Goal: Task Accomplishment & Management: Complete application form

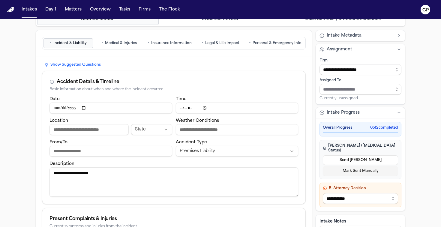
click at [270, 38] on button "• Personal & Emergency Info" at bounding box center [275, 43] width 58 height 10
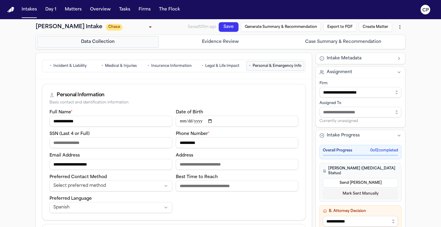
scroll to position [2, 0]
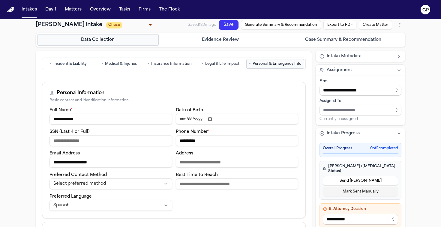
click at [259, 52] on div "• Incident & Liability • Medical & Injuries • Insurance Information • Legal & L…" at bounding box center [174, 64] width 276 height 26
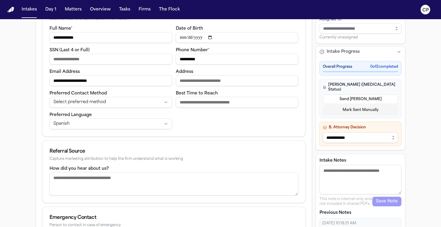
scroll to position [97, 0]
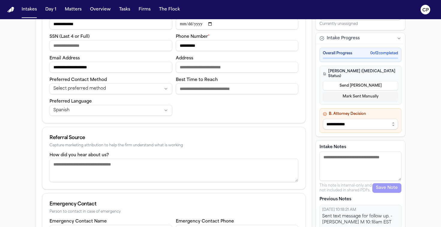
click at [348, 161] on textarea "Intake Notes" at bounding box center [361, 166] width 82 height 29
type textarea "**********"
click at [378, 185] on button "Save Note" at bounding box center [386, 188] width 29 height 10
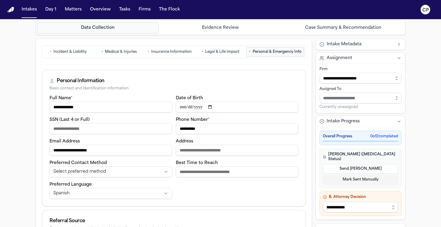
scroll to position [0, 0]
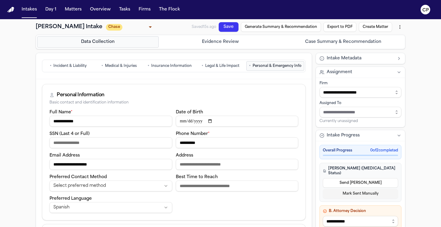
click at [117, 26] on body "**********" at bounding box center [220, 113] width 441 height 227
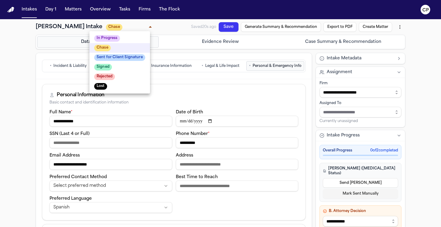
click at [8, 87] on div at bounding box center [220, 113] width 441 height 227
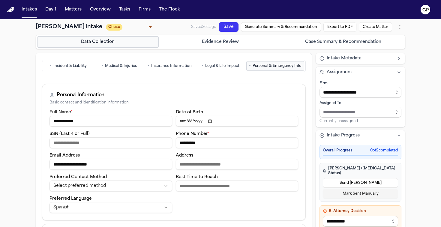
click at [112, 27] on body "**********" at bounding box center [220, 113] width 441 height 227
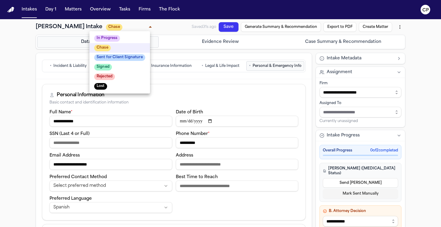
click at [53, 65] on div at bounding box center [220, 113] width 441 height 227
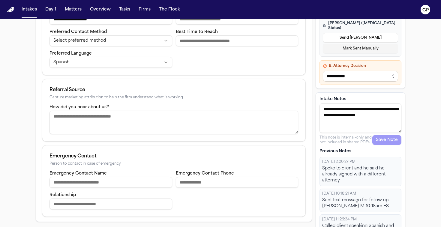
scroll to position [172, 0]
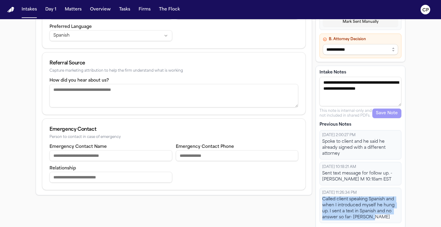
drag, startPoint x: 372, startPoint y: 215, endPoint x: 320, endPoint y: 196, distance: 55.0
click at [321, 196] on div "[DATE] 11:26:34 PM Called client speaking Spanish and when I introduced myself …" at bounding box center [361, 205] width 82 height 35
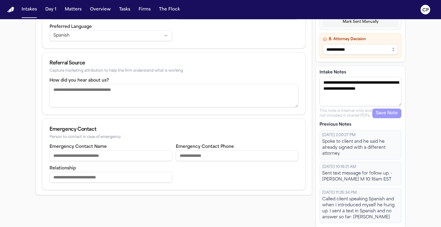
click at [352, 209] on div "Called client speaking Spanish and when I introduced myself he hung up. I sent …" at bounding box center [360, 209] width 77 height 24
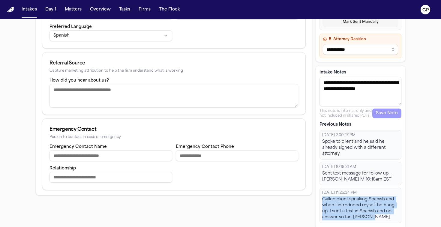
drag, startPoint x: 370, startPoint y: 215, endPoint x: 322, endPoint y: 194, distance: 51.9
click at [322, 197] on div "Called client speaking Spanish and when I introduced myself he hung up. I sent …" at bounding box center [360, 209] width 77 height 24
copy div "Called client speaking Spanish and when I introduced myself he hung up. I sent …"
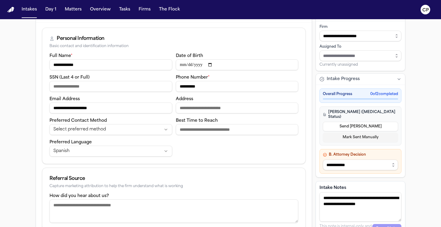
scroll to position [0, 0]
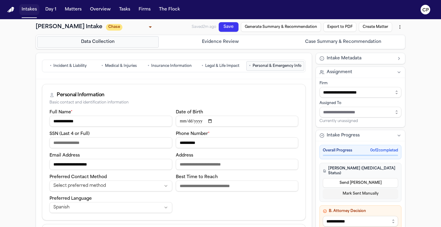
click at [33, 11] on button "Intakes" at bounding box center [29, 9] width 20 height 11
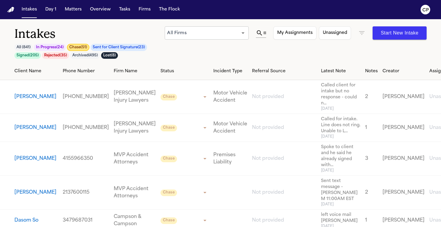
click at [27, 100] on button "[PERSON_NAME]" at bounding box center [35, 96] width 42 height 7
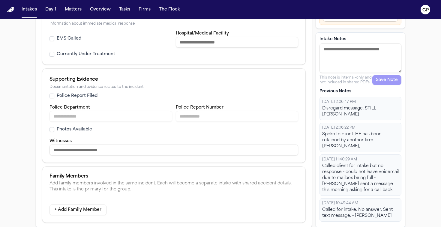
scroll to position [301, 0]
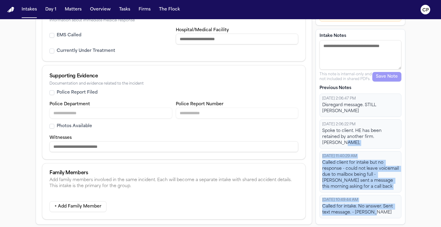
drag, startPoint x: 375, startPoint y: 213, endPoint x: 318, endPoint y: 147, distance: 86.6
click at [318, 147] on div "Intake Notes This note is internal-only and not included in shared PDFs. Save N…" at bounding box center [361, 127] width 90 height 196
click at [335, 173] on div "Called client for intake but no response - could not leave voicemail due to mai…" at bounding box center [360, 175] width 77 height 30
drag, startPoint x: 373, startPoint y: 216, endPoint x: 319, endPoint y: 164, distance: 74.3
click at [320, 164] on div "[DATE] 2:06:47 PM Disregard message. STILL [PERSON_NAME] [DATE] 2:06:22 PM Spok…" at bounding box center [361, 156] width 82 height 125
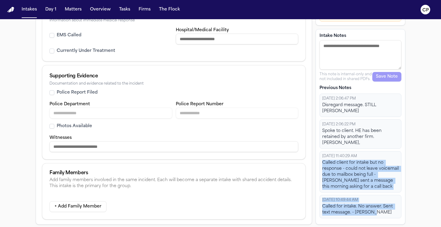
copy div "Called client for intake but no response - could not leave voicemail due to mai…"
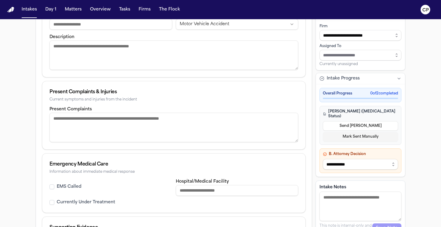
scroll to position [0, 0]
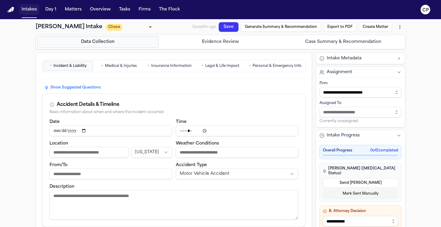
click at [27, 12] on button "Intakes" at bounding box center [29, 9] width 20 height 11
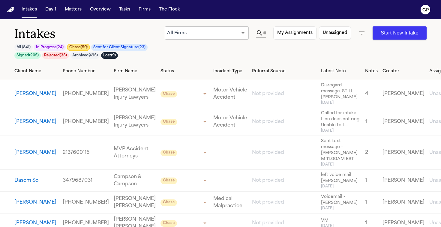
click at [31, 125] on button "[PERSON_NAME]" at bounding box center [35, 121] width 42 height 7
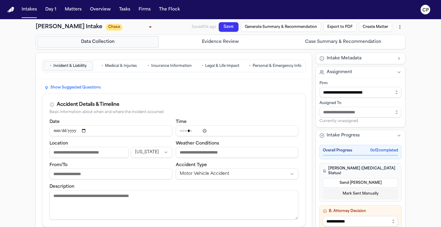
click at [265, 64] on span "Personal & Emergency Info" at bounding box center [277, 66] width 49 height 5
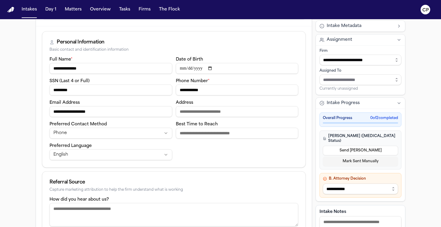
scroll to position [143, 0]
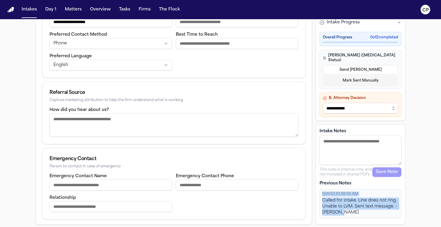
drag, startPoint x: 345, startPoint y: 216, endPoint x: 320, endPoint y: 194, distance: 33.6
click at [320, 194] on div "[DATE] 10:38:05 AM Called for intake. Line does not ring. Unable to LVM. Sent t…" at bounding box center [361, 203] width 82 height 29
copy div "[DATE] 10:38:05 AM Called for intake. Line does not ring. Unable to LVM. Sent t…"
click at [413, 173] on div "**********" at bounding box center [220, 52] width 441 height 351
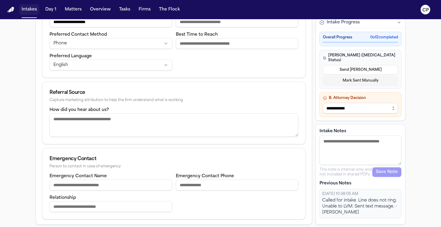
click at [26, 11] on button "Intakes" at bounding box center [29, 9] width 20 height 11
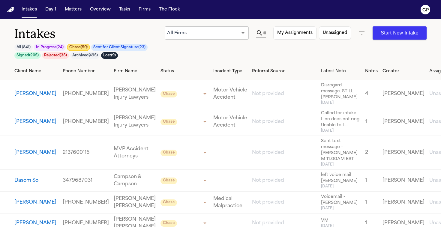
click at [29, 156] on button "[PERSON_NAME]" at bounding box center [35, 152] width 42 height 7
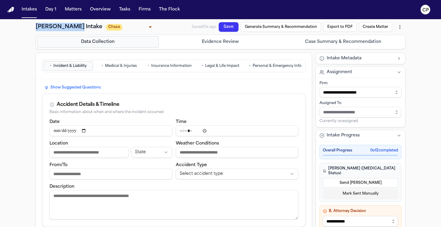
drag, startPoint x: 78, startPoint y: 29, endPoint x: 36, endPoint y: 27, distance: 42.4
click at [36, 27] on h1 "[PERSON_NAME] Intake" at bounding box center [69, 27] width 67 height 8
copy h1 "[PERSON_NAME]"
click at [284, 67] on span "Personal & Emergency Info" at bounding box center [277, 66] width 49 height 5
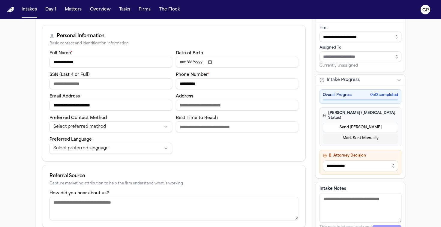
scroll to position [119, 0]
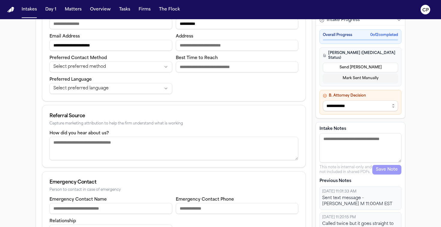
click at [361, 147] on textarea "Intake Notes" at bounding box center [361, 147] width 82 height 29
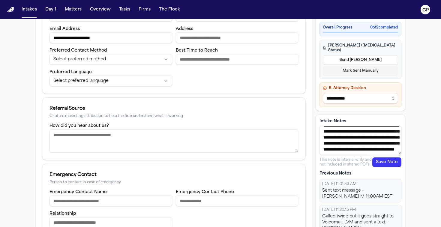
scroll to position [22, 0]
type textarea "**********"
click at [382, 165] on button "Save Note" at bounding box center [386, 163] width 29 height 10
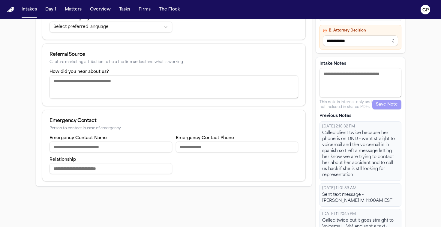
scroll to position [196, 0]
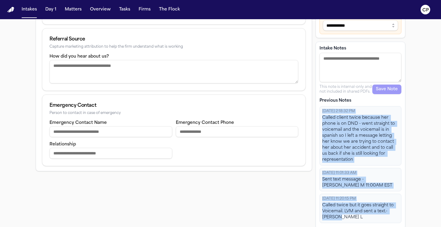
drag, startPoint x: 353, startPoint y: 211, endPoint x: 320, endPoint y: 106, distance: 109.5
click at [320, 106] on div "[DATE] 2:18:32 PM Called client twice because her phone is on DND - went straig…" at bounding box center [361, 164] width 82 height 117
copy div "[DATE] 2:18:32 PM Called client twice because her phone is on DND - went straig…"
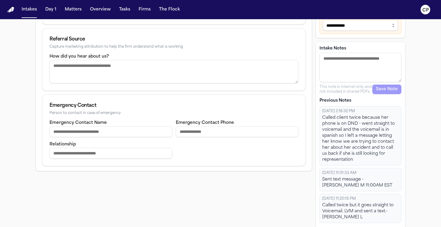
click at [24, 101] on div "**********" at bounding box center [220, 27] width 441 height 409
click at [30, 11] on button "Intakes" at bounding box center [29, 9] width 20 height 11
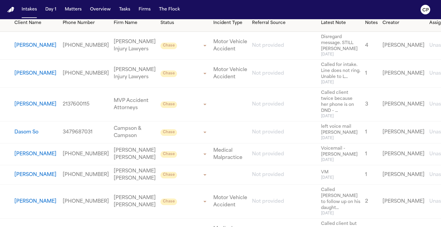
scroll to position [56, 0]
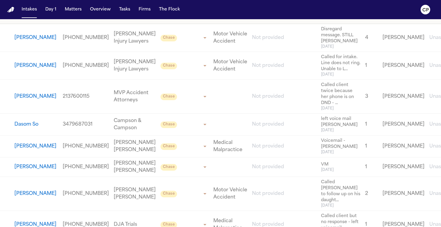
click at [29, 128] on button "Dasom So" at bounding box center [26, 124] width 24 height 7
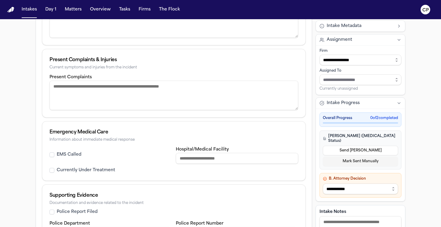
scroll to position [200, 0]
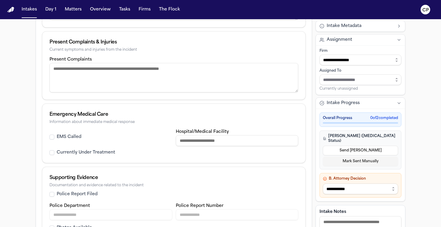
click at [367, 216] on textarea "Intake Notes" at bounding box center [361, 230] width 82 height 29
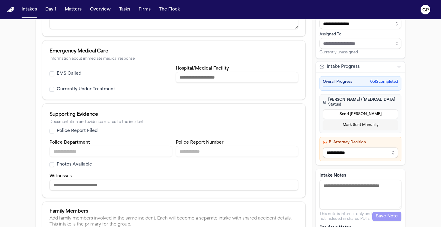
scroll to position [266, 0]
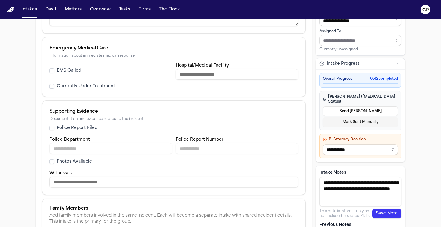
type textarea "**********"
click at [384, 211] on button "Save Note" at bounding box center [386, 214] width 29 height 10
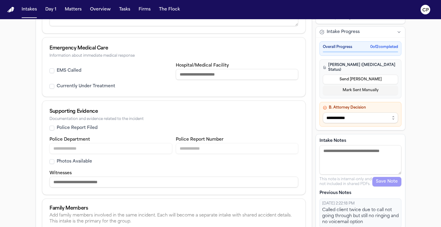
scroll to position [301, 0]
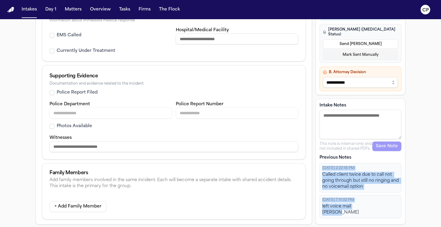
drag, startPoint x: 349, startPoint y: 218, endPoint x: 320, endPoint y: 169, distance: 56.7
click at [320, 169] on div "[DATE] 2:22:18 PM Called client twice due to call not going through but still n…" at bounding box center [361, 190] width 82 height 55
copy div "[DATE] 2:22:18 PM Called client twice due to call not going through but still n…"
click at [32, 11] on button "Intakes" at bounding box center [29, 9] width 20 height 11
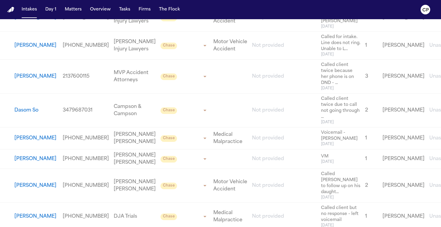
scroll to position [99, 0]
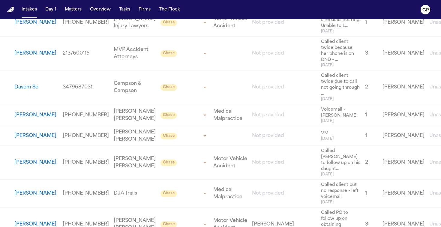
click at [26, 119] on button "[PERSON_NAME]" at bounding box center [35, 115] width 42 height 7
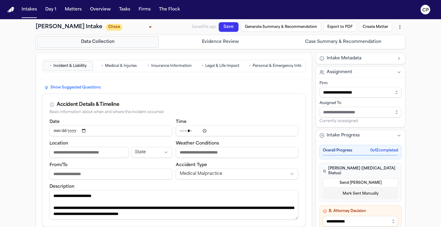
click at [290, 66] on span "Personal & Emergency Info" at bounding box center [277, 66] width 49 height 5
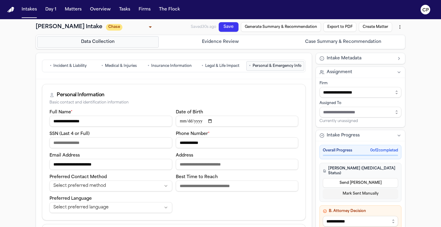
click at [76, 68] on span "Incident & Liability" at bounding box center [69, 66] width 33 height 5
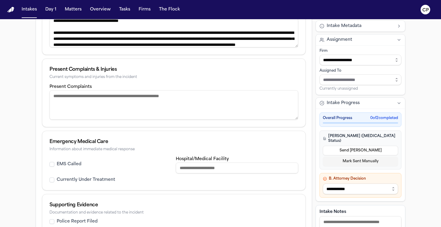
scroll to position [205, 0]
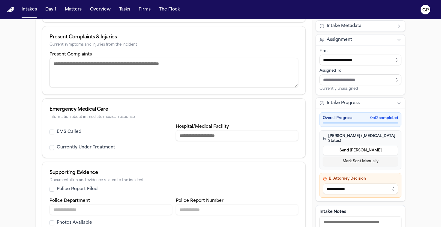
click at [360, 219] on textarea "Intake Notes" at bounding box center [361, 230] width 82 height 29
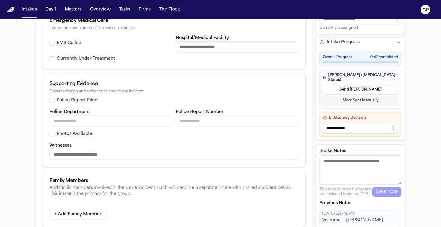
scroll to position [300, 0]
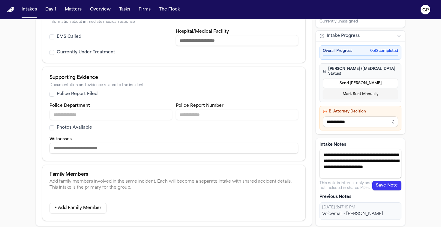
type textarea "**********"
click at [388, 185] on button "Save Note" at bounding box center [386, 186] width 29 height 10
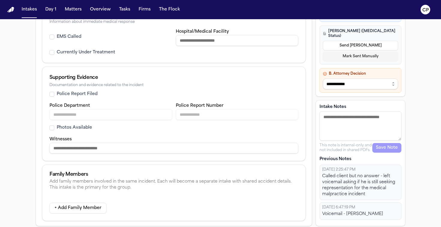
scroll to position [301, 0]
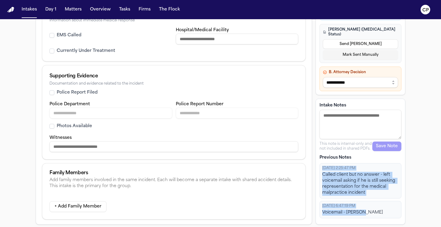
drag, startPoint x: 366, startPoint y: 215, endPoint x: 318, endPoint y: 170, distance: 65.2
click at [318, 170] on div "Intake Notes This note is internal-only and not included in shared PDFs. Save N…" at bounding box center [361, 162] width 90 height 126
copy div "[DATE] 2:25:47 PM Called client but no answer - left voicemail asking if he is …"
click at [33, 10] on button "Intakes" at bounding box center [29, 9] width 20 height 11
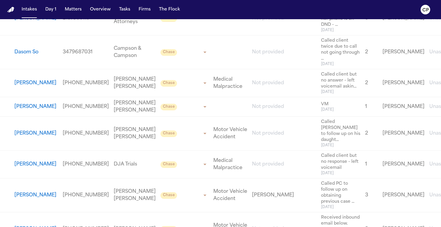
scroll to position [140, 0]
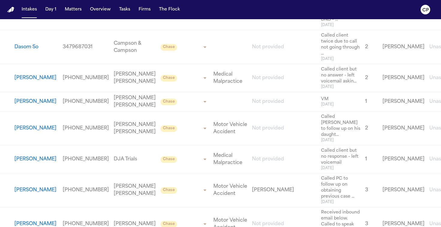
click at [34, 105] on button "[PERSON_NAME]" at bounding box center [35, 101] width 42 height 7
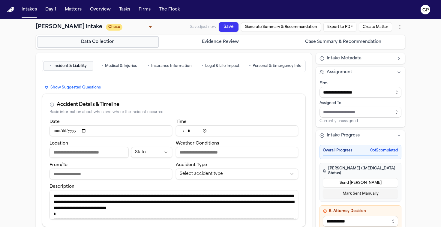
click at [280, 67] on span "Personal & Emergency Info" at bounding box center [277, 66] width 49 height 5
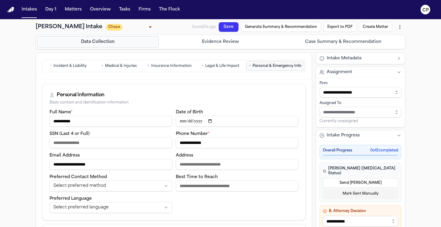
click at [69, 67] on span "Incident & Liability" at bounding box center [69, 66] width 33 height 5
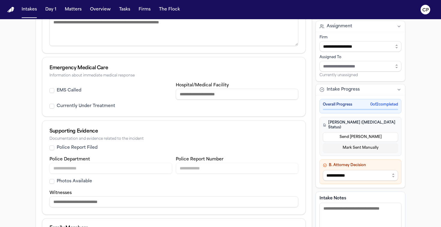
scroll to position [297, 0]
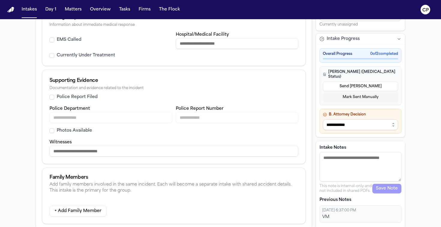
click at [343, 159] on textarea "Intake Notes" at bounding box center [361, 166] width 82 height 29
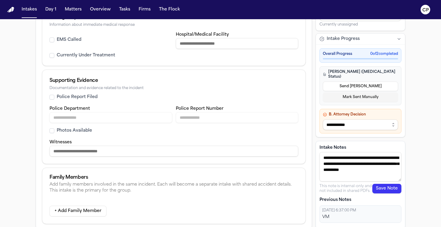
type textarea "**********"
click at [393, 188] on button "Save Note" at bounding box center [386, 189] width 29 height 10
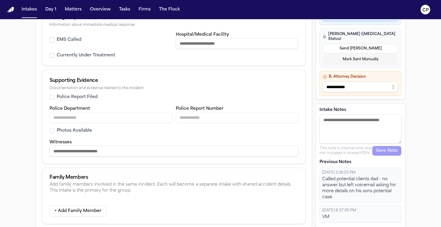
scroll to position [301, 0]
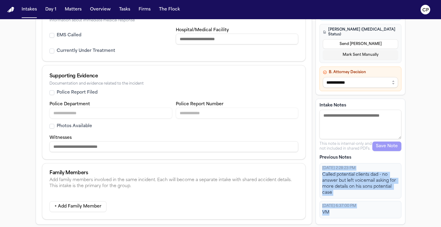
drag, startPoint x: 337, startPoint y: 215, endPoint x: 317, endPoint y: 167, distance: 51.8
click at [317, 167] on div "Intake Notes This note is internal-only and not included in shared PDFs. Save N…" at bounding box center [361, 162] width 90 height 126
copy div "[DATE] 2:28:23 PM Called potential clients dad - no answer but left voicemail a…"
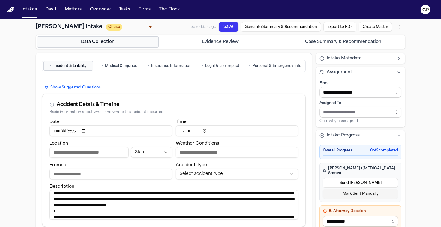
scroll to position [0, 0]
click at [224, 29] on button "Save" at bounding box center [224, 34] width 17 height 22
click at [29, 8] on button "Intakes" at bounding box center [29, 9] width 20 height 11
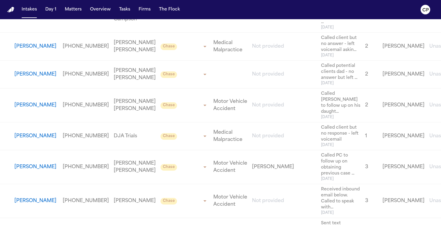
scroll to position [191, 0]
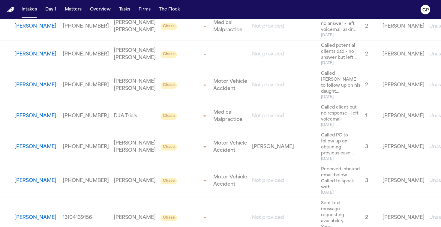
click at [24, 89] on button "[PERSON_NAME]" at bounding box center [35, 85] width 42 height 7
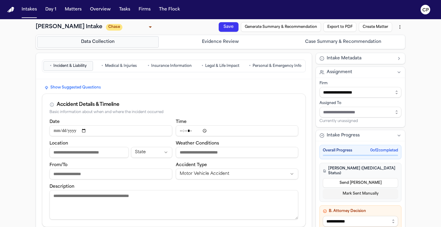
click at [124, 29] on body "Intakes Day 1 Matters Overview Tasks Firms The Flock [PERSON_NAME] Alboroto Int…" at bounding box center [220, 113] width 441 height 227
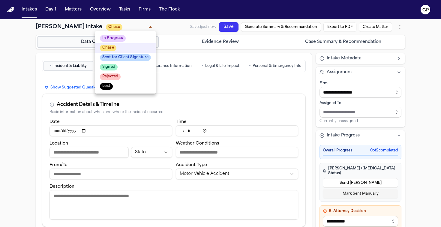
click at [34, 68] on div at bounding box center [220, 113] width 441 height 227
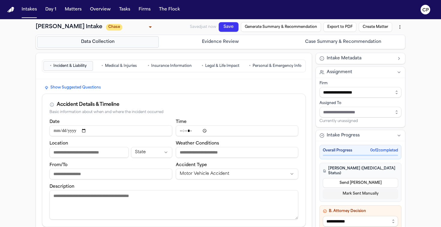
click at [29, 15] on button "Intakes" at bounding box center [29, 9] width 20 height 11
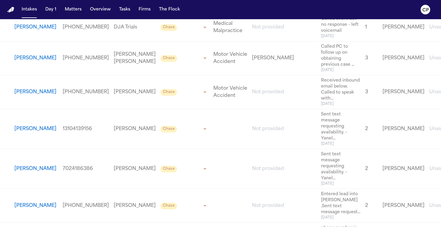
scroll to position [265, 0]
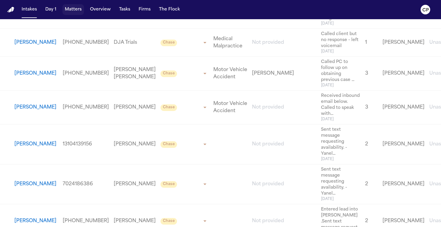
click at [72, 11] on button "Matters" at bounding box center [73, 9] width 22 height 11
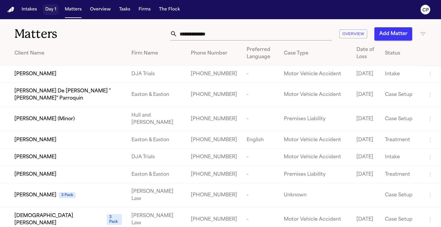
click at [34, 11] on button "Intakes" at bounding box center [29, 9] width 20 height 11
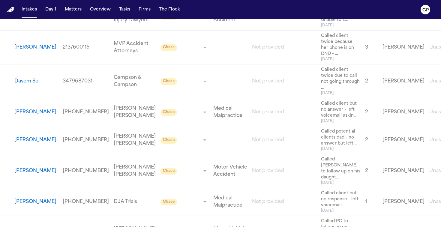
scroll to position [133, 0]
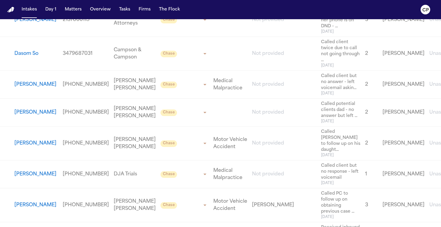
click at [20, 147] on button "[PERSON_NAME]" at bounding box center [35, 143] width 42 height 7
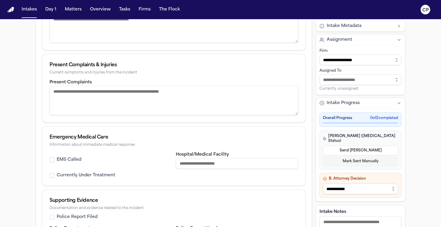
scroll to position [182, 0]
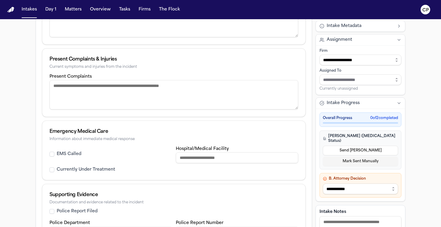
click at [337, 218] on textarea "Intake Notes" at bounding box center [361, 230] width 82 height 29
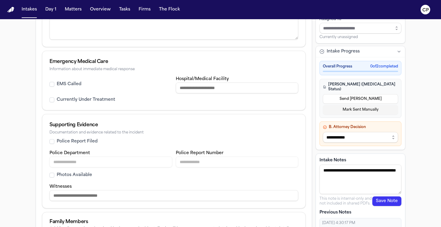
scroll to position [255, 0]
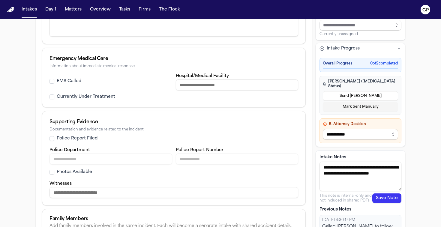
type textarea "**********"
click at [388, 199] on button "Save Note" at bounding box center [386, 199] width 29 height 10
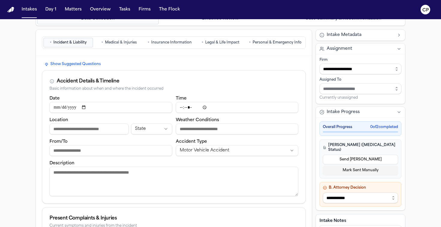
scroll to position [0, 0]
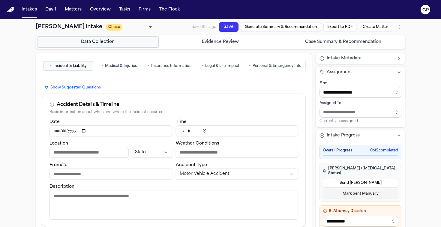
click at [123, 26] on body "Intakes Day 1 Matters Overview Tasks Firms The Flock [PERSON_NAME] Intake [PERS…" at bounding box center [220, 113] width 441 height 227
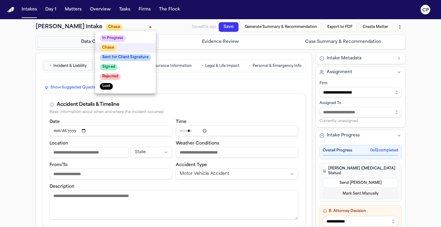
click at [128, 83] on li "Lost" at bounding box center [125, 87] width 61 height 10
type input "****"
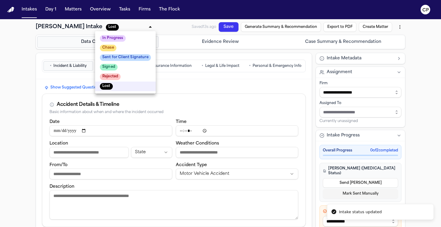
click at [140, 28] on body "Intake status updated Intakes Day 1 Matters Overview Tasks Firms The Flock [PER…" at bounding box center [220, 113] width 441 height 227
click at [33, 71] on div at bounding box center [220, 113] width 441 height 227
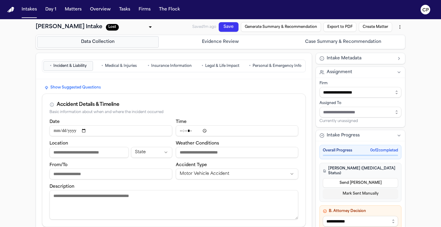
click at [110, 25] on body "Intakes Day 1 Matters Overview Tasks Firms The Flock [PERSON_NAME] Intake Lost …" at bounding box center [220, 113] width 441 height 227
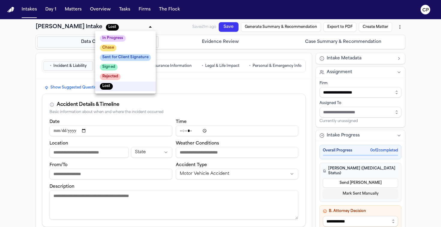
click at [30, 66] on div at bounding box center [220, 113] width 441 height 227
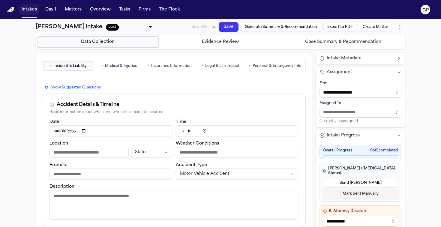
click at [30, 10] on button "Intakes" at bounding box center [29, 9] width 20 height 11
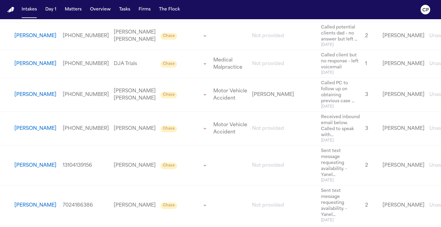
scroll to position [206, 0]
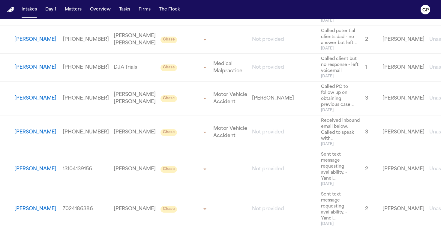
click at [34, 71] on button "[PERSON_NAME]" at bounding box center [35, 67] width 42 height 7
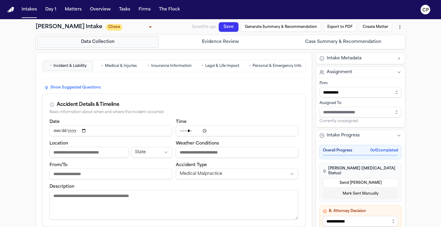
click at [265, 71] on div "• Incident & Liability • Medical & Injuries • Insurance Information • Legal & L…" at bounding box center [174, 66] width 264 height 13
click at [265, 67] on span "Personal & Emergency Info" at bounding box center [277, 66] width 49 height 5
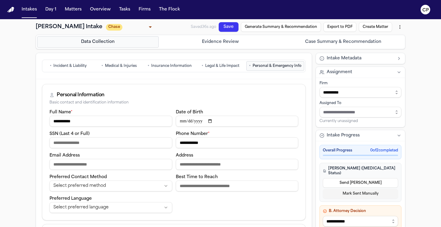
click at [86, 68] on span "Incident & Liability" at bounding box center [69, 66] width 33 height 5
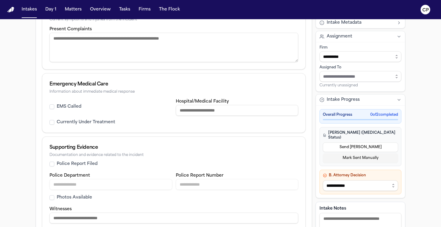
scroll to position [238, 0]
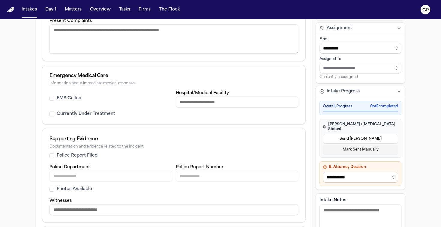
click at [337, 216] on textarea "Intake Notes" at bounding box center [361, 219] width 82 height 29
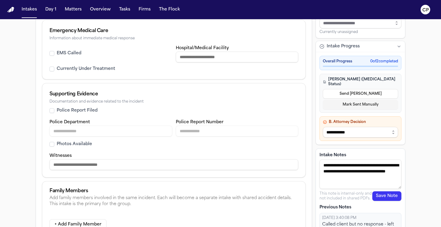
scroll to position [301, 0]
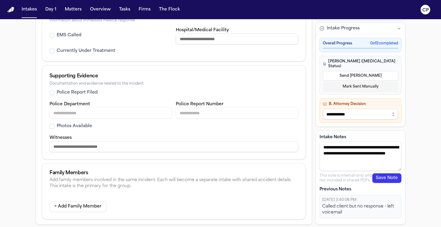
type textarea "**********"
click at [388, 182] on button "Save Note" at bounding box center [386, 178] width 29 height 10
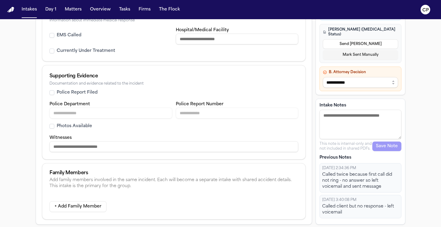
click at [337, 119] on textarea "Intake Notes" at bounding box center [361, 124] width 82 height 29
paste textarea "**********"
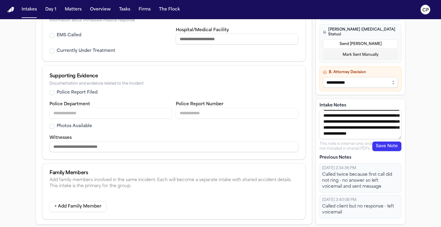
scroll to position [0, 0]
click at [324, 116] on textarea "**********" at bounding box center [361, 124] width 82 height 29
type textarea "**********"
click at [389, 147] on button "Save Note" at bounding box center [386, 147] width 29 height 10
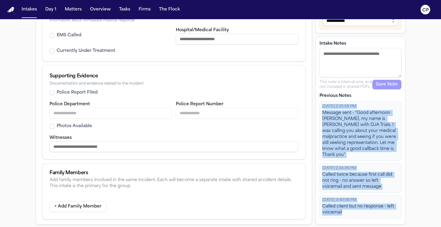
drag, startPoint x: 354, startPoint y: 218, endPoint x: 320, endPoint y: 114, distance: 109.3
click at [320, 114] on div "[DATE] 2:35:58 PM Message sent - "Good afternoon [PERSON_NAME], my name is [PER…" at bounding box center [361, 159] width 82 height 117
copy div "[DATE] 2:35:58 PM Message sent - "Good afternoon [PERSON_NAME], my name is [PER…"
click at [32, 11] on button "Intakes" at bounding box center [29, 9] width 20 height 11
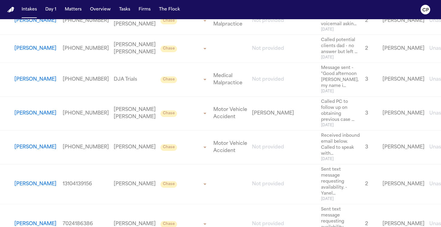
scroll to position [198, 0]
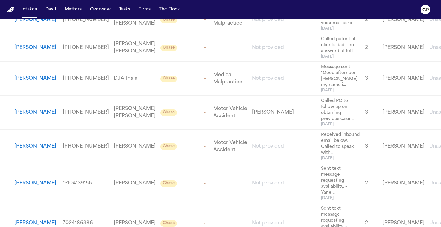
click at [22, 116] on button "[PERSON_NAME]" at bounding box center [35, 112] width 42 height 7
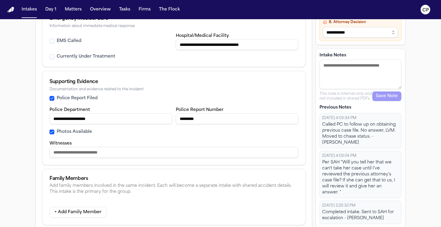
scroll to position [301, 0]
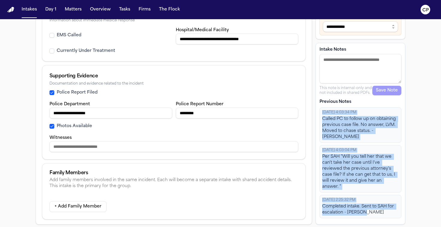
drag, startPoint x: 362, startPoint y: 213, endPoint x: 318, endPoint y: 114, distance: 107.8
click at [318, 114] on div "Intake Notes This note is internal-only and not included in shared PDFs. Save N…" at bounding box center [361, 134] width 90 height 182
copy div "[DATE] 4:03:34 PM Called PC to follow up on obtaining previous case file. No an…"
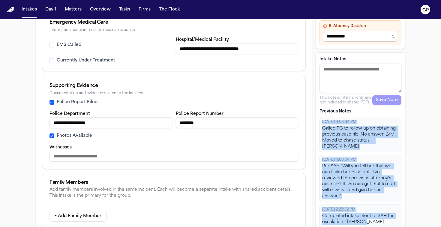
scroll to position [282, 0]
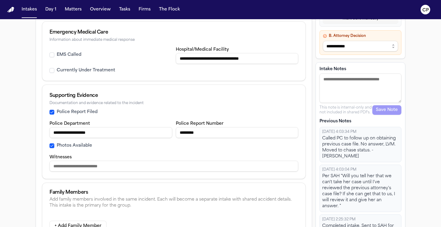
click at [331, 134] on div "[DATE] 4:03:34 PM Called PC to follow up on obtaining previous case file. No an…" at bounding box center [361, 144] width 82 height 35
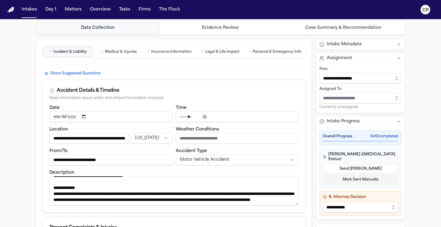
scroll to position [8, 0]
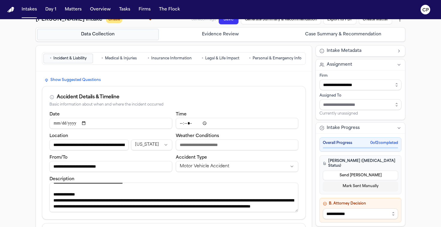
click at [260, 62] on button "• Personal & Emergency Info" at bounding box center [275, 59] width 58 height 10
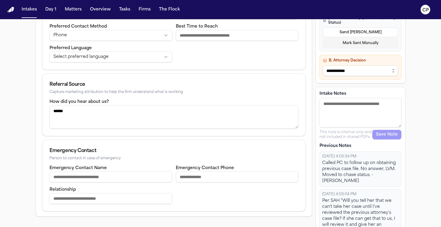
scroll to position [151, 0]
click at [345, 105] on textarea "Intake Notes" at bounding box center [361, 112] width 82 height 29
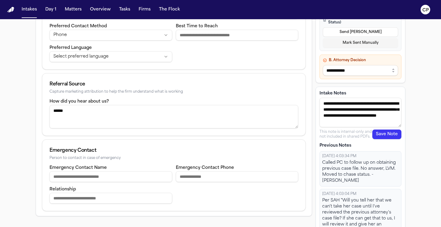
scroll to position [4, 0]
type textarea "**********"
click at [392, 130] on button "Save Note" at bounding box center [386, 135] width 29 height 10
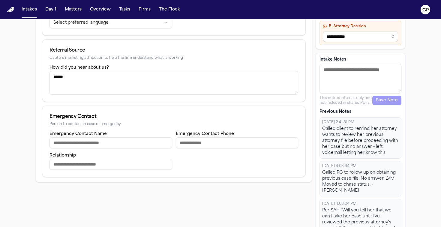
scroll to position [228, 0]
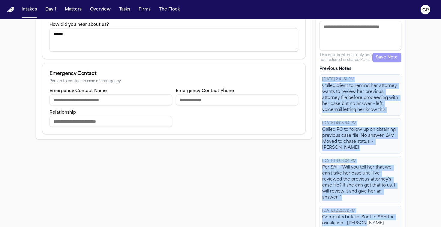
drag, startPoint x: 365, startPoint y: 214, endPoint x: 320, endPoint y: 77, distance: 144.5
click at [320, 77] on div "[DATE] 2:41:51 PM Called client to remind her attorney wants to review her prev…" at bounding box center [361, 151] width 82 height 155
click at [328, 103] on div "Called client to remind her attorney wants to review her previous attorney file…" at bounding box center [360, 98] width 77 height 30
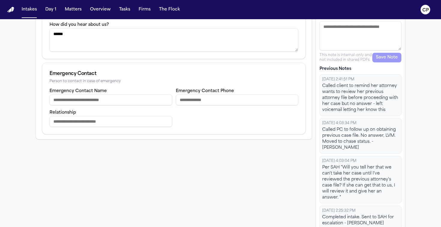
scroll to position [0, 0]
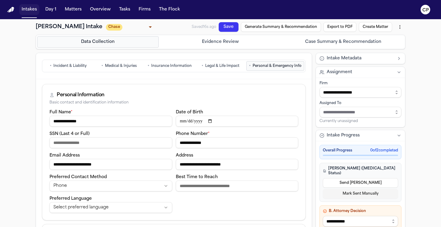
click at [32, 12] on button "Intakes" at bounding box center [29, 9] width 20 height 11
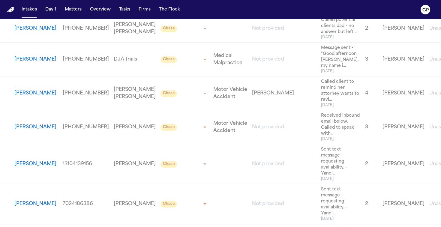
scroll to position [223, 0]
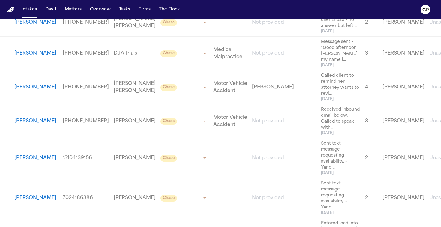
click at [23, 125] on button "[PERSON_NAME]" at bounding box center [35, 121] width 42 height 7
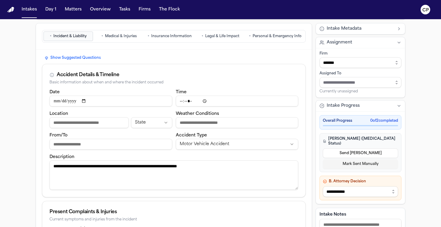
scroll to position [3, 0]
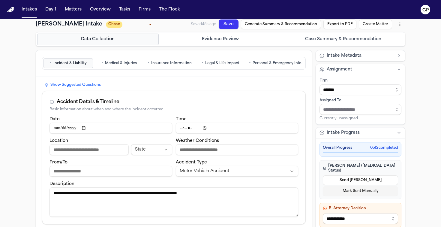
click at [268, 65] on span "Personal & Emergency Info" at bounding box center [277, 63] width 49 height 5
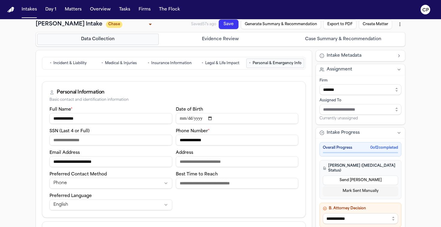
click at [279, 62] on span "Personal & Emergency Info" at bounding box center [277, 63] width 49 height 5
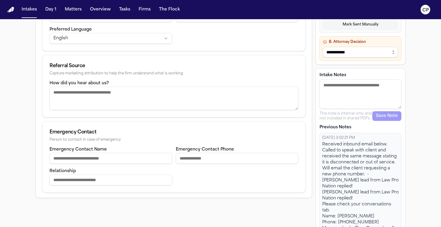
scroll to position [198, 0]
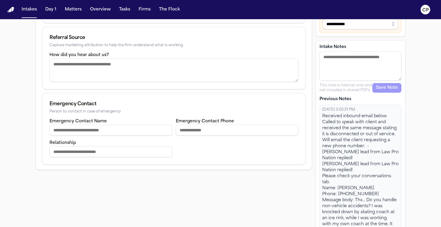
click at [336, 65] on textarea "Intake Notes" at bounding box center [361, 65] width 82 height 29
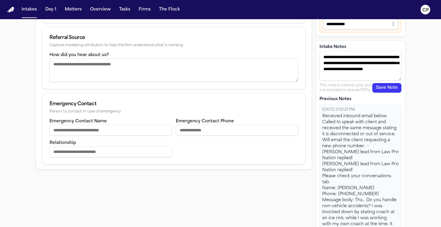
type textarea "**********"
click at [391, 84] on button "Save Note" at bounding box center [386, 88] width 29 height 10
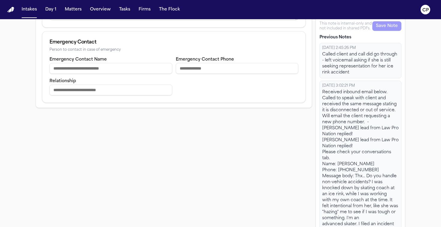
scroll to position [282, 0]
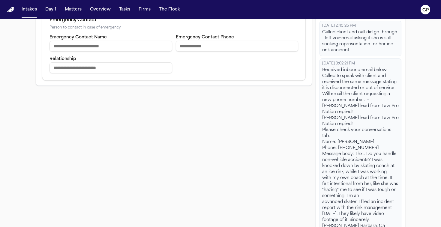
drag, startPoint x: 364, startPoint y: 210, endPoint x: 317, endPoint y: 37, distance: 179.2
click at [317, 37] on div "Intake Notes This note is internal-only and not included in shared PDFs. Save N…" at bounding box center [361, 135] width 90 height 358
click at [350, 80] on div "Received inbound email below. Called to speak with client and received the same…" at bounding box center [360, 151] width 77 height 168
click at [353, 151] on div "Received inbound email below. Called to speak with client and received the same…" at bounding box center [360, 151] width 77 height 168
click at [354, 182] on div "Received inbound email below. Called to speak with client and received the same…" at bounding box center [360, 151] width 77 height 168
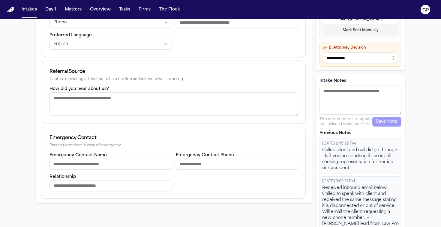
scroll to position [167, 0]
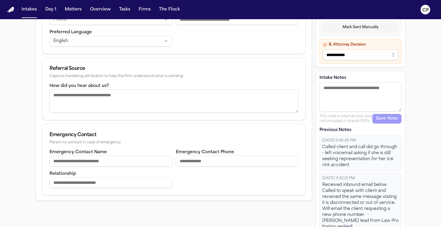
drag, startPoint x: 355, startPoint y: 209, endPoint x: 323, endPoint y: 137, distance: 78.4
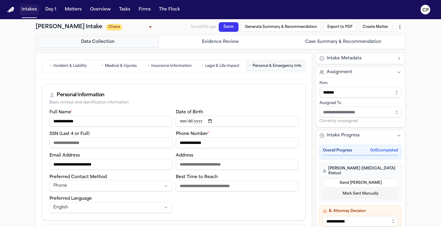
click at [22, 7] on button "Intakes" at bounding box center [29, 9] width 20 height 11
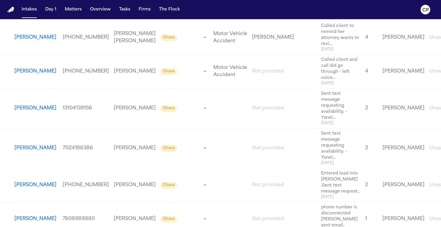
scroll to position [285, 0]
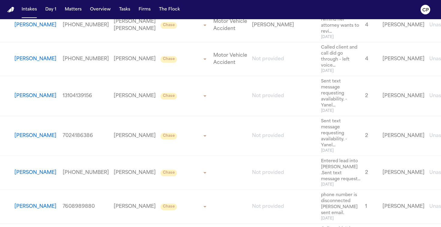
click at [29, 100] on button "[PERSON_NAME]" at bounding box center [35, 95] width 42 height 7
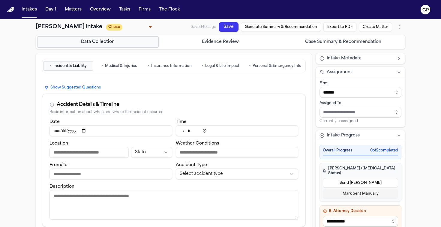
click at [273, 66] on span "Personal & Emergency Info" at bounding box center [277, 66] width 49 height 5
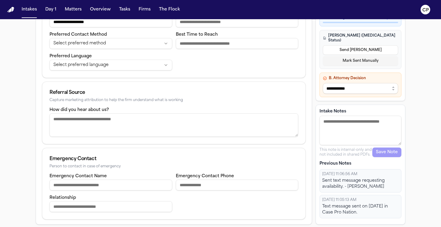
scroll to position [141, 0]
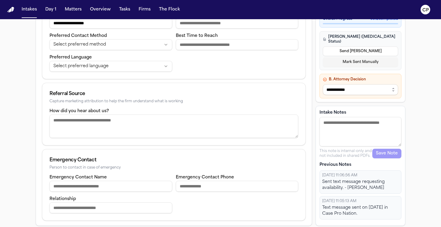
click at [345, 138] on textarea "Intake Notes" at bounding box center [361, 131] width 82 height 29
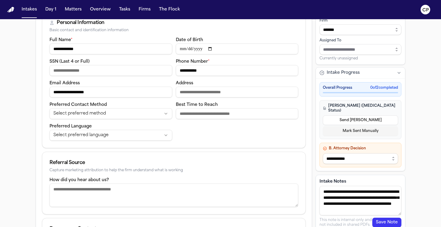
scroll to position [75, 0]
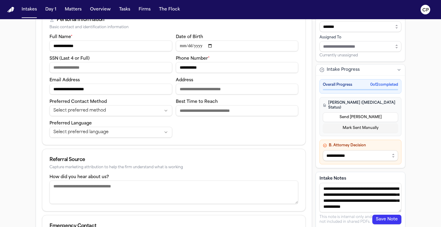
type textarea "**********"
click at [380, 220] on button "Save Note" at bounding box center [386, 220] width 29 height 10
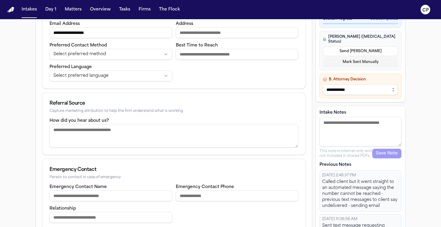
scroll to position [172, 0]
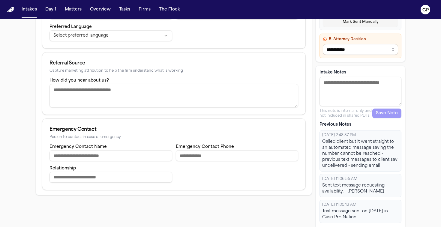
drag, startPoint x: 376, startPoint y: 214, endPoint x: 320, endPoint y: 132, distance: 99.0
click at [320, 132] on div "[DATE] 2:48:37 PM Called client but it went straight to an automated message sa…" at bounding box center [361, 176] width 82 height 93
click at [30, 6] on button "Intakes" at bounding box center [29, 9] width 20 height 11
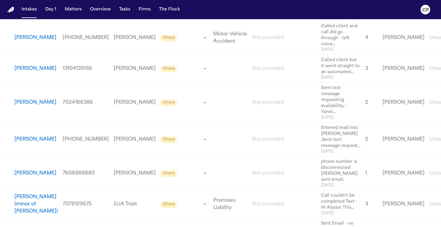
scroll to position [318, 0]
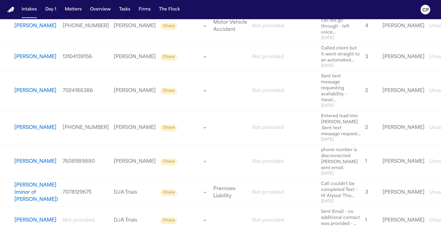
click at [29, 95] on button "[PERSON_NAME]" at bounding box center [35, 90] width 42 height 7
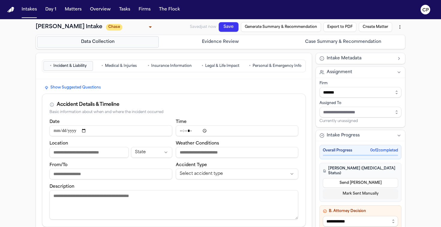
click at [272, 64] on span "Personal & Emergency Info" at bounding box center [277, 66] width 49 height 5
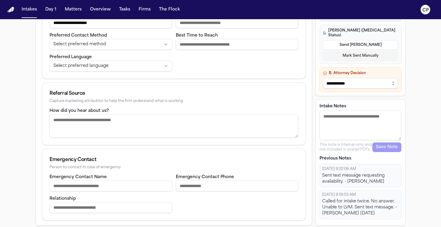
scroll to position [143, 0]
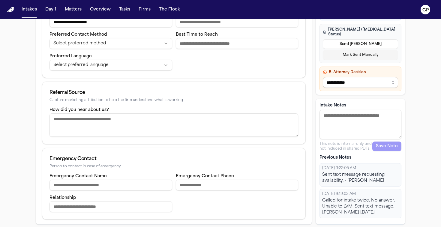
click at [346, 119] on textarea "Intake Notes" at bounding box center [361, 124] width 82 height 29
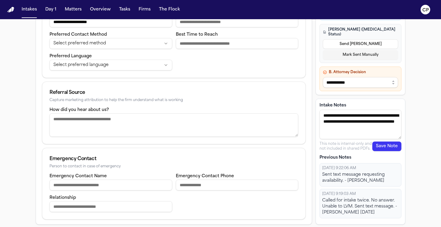
type textarea "**********"
click at [390, 150] on button "Save Note" at bounding box center [386, 147] width 29 height 10
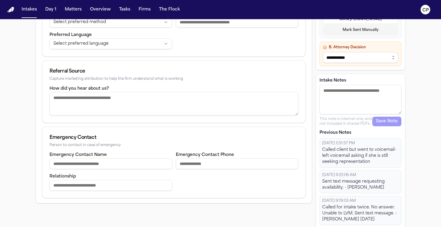
scroll to position [166, 0]
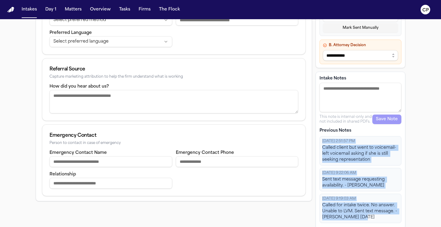
drag, startPoint x: 361, startPoint y: 214, endPoint x: 321, endPoint y: 137, distance: 87.0
click at [321, 137] on div "[DATE] 2:51:57 PM Called client but went to voicemail- left voicemail asking if…" at bounding box center [361, 179] width 82 height 87
click at [343, 178] on div "Sent text message requesting availability. - [PERSON_NAME]" at bounding box center [360, 183] width 77 height 12
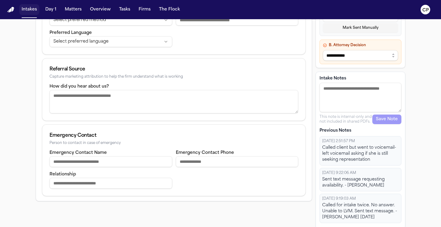
click at [31, 10] on button "Intakes" at bounding box center [29, 9] width 20 height 11
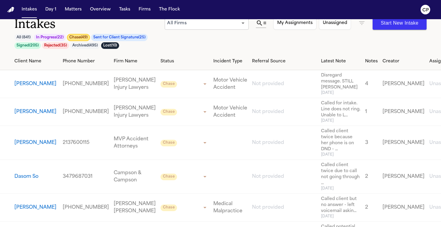
scroll to position [11, 0]
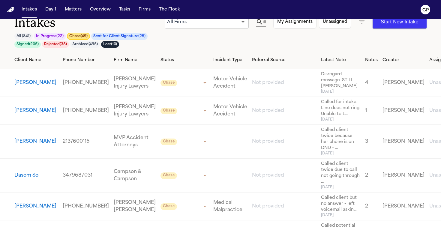
click at [85, 37] on button "Chase ( 49 )" at bounding box center [78, 36] width 23 height 7
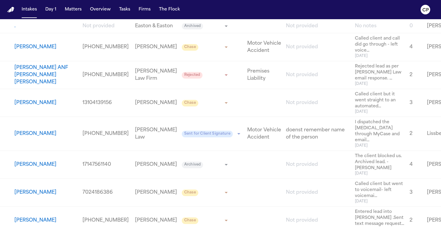
scroll to position [656, 0]
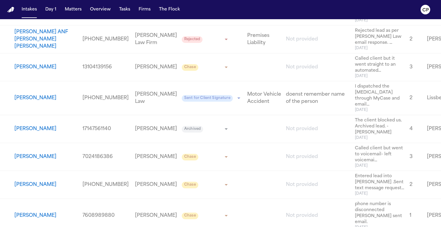
click at [41, 188] on button "[PERSON_NAME]" at bounding box center [35, 184] width 42 height 7
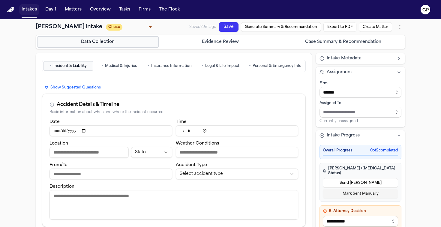
click at [24, 9] on button "Intakes" at bounding box center [29, 9] width 20 height 11
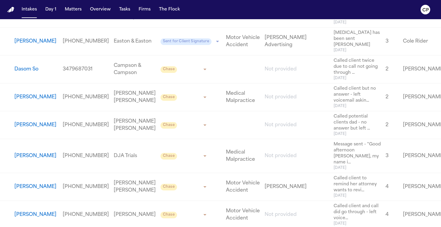
scroll to position [287, 0]
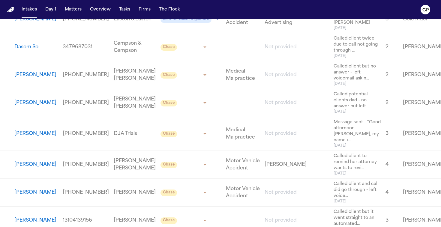
click at [31, 137] on button "[PERSON_NAME]" at bounding box center [35, 133] width 42 height 7
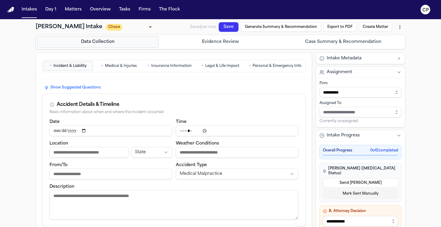
click at [261, 67] on span "Personal & Emergency Info" at bounding box center [277, 66] width 49 height 5
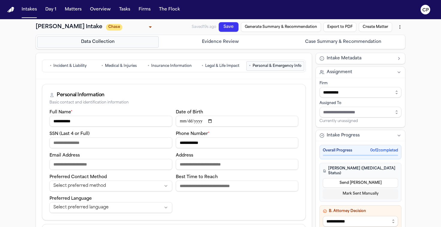
click at [253, 67] on button "• Personal & Emergency Info" at bounding box center [275, 66] width 58 height 10
click at [286, 64] on span "Personal & Emergency Info" at bounding box center [277, 66] width 49 height 5
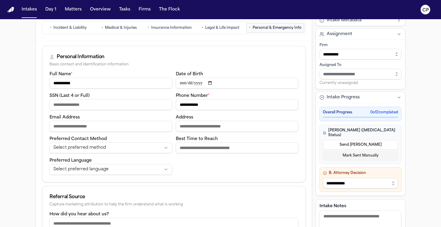
click at [80, 35] on nav "• Incident & Liability • Medical & Injuries • Insurance Information • Legal & L…" at bounding box center [174, 28] width 264 height 16
click at [77, 30] on span "Incident & Liability" at bounding box center [69, 28] width 33 height 5
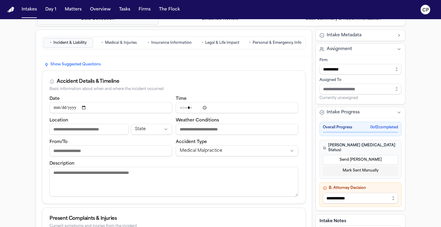
scroll to position [22, 0]
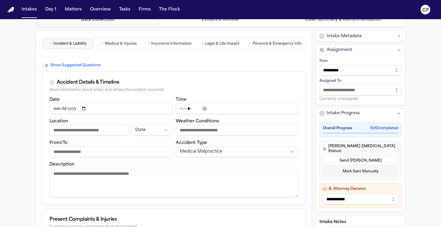
click at [271, 48] on button "• Personal & Emergency Info" at bounding box center [275, 44] width 58 height 10
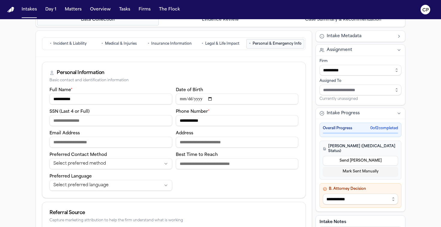
click at [182, 98] on input "Date of Birth" at bounding box center [237, 99] width 123 height 11
click at [185, 99] on input "Date of Birth" at bounding box center [237, 99] width 123 height 11
click at [216, 98] on input "Date of Birth" at bounding box center [237, 99] width 123 height 11
type input "**********"
click at [103, 140] on input "Email Address" at bounding box center [111, 142] width 123 height 11
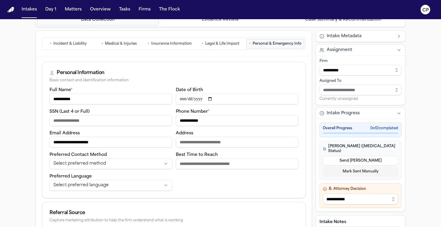
type input "**********"
click at [26, 163] on div "**********" at bounding box center [220, 201] width 441 height 409
click at [89, 163] on html "**********" at bounding box center [220, 113] width 441 height 227
click at [90, 187] on html "**********" at bounding box center [220, 113] width 441 height 227
click at [212, 162] on input "Best Time to Reach" at bounding box center [237, 163] width 123 height 11
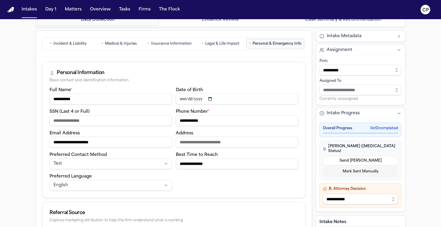
type input "**********"
click at [212, 142] on input "Address" at bounding box center [237, 142] width 123 height 11
type input "**********"
click at [220, 196] on div "**********" at bounding box center [173, 142] width 263 height 112
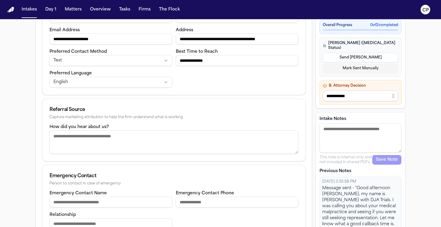
scroll to position [140, 0]
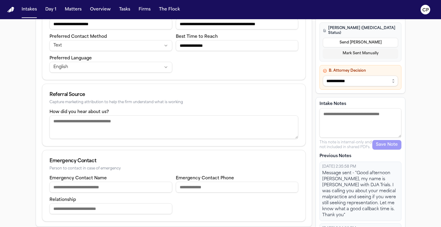
click at [137, 125] on textarea "How did you hear about us?" at bounding box center [174, 127] width 249 height 23
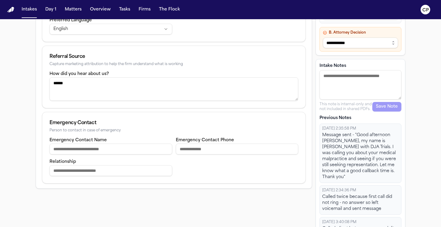
scroll to position [184, 0]
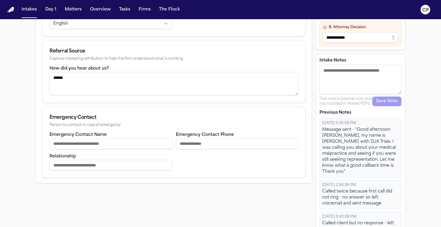
type textarea "******"
click at [133, 147] on input "Emergency Contact Name" at bounding box center [111, 143] width 123 height 11
click at [132, 133] on div "Emergency Contact Name" at bounding box center [111, 140] width 123 height 18
click at [126, 142] on input "Emergency Contact Name" at bounding box center [111, 143] width 123 height 11
click at [125, 142] on input "Emergency Contact Name" at bounding box center [111, 143] width 123 height 11
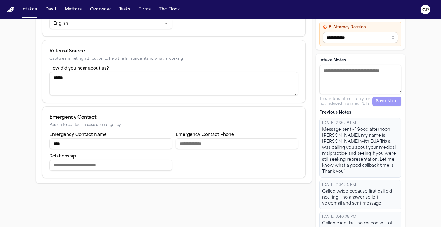
type input "****"
click at [174, 126] on div "Person to contact in case of emergency" at bounding box center [174, 125] width 249 height 5
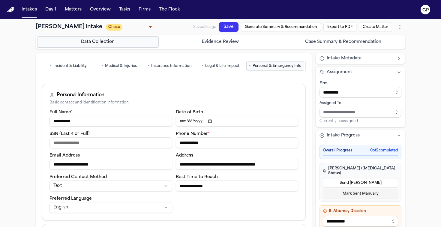
click at [226, 24] on button "Save" at bounding box center [228, 31] width 22 height 18
click at [222, 69] on button "• Legal & Life Impact" at bounding box center [221, 66] width 50 height 10
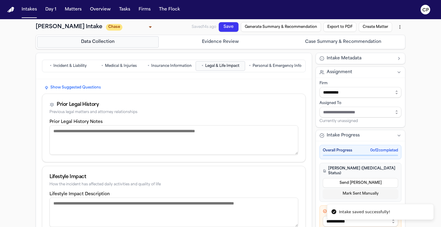
click at [74, 68] on span "Incident & Liability" at bounding box center [69, 66] width 33 height 5
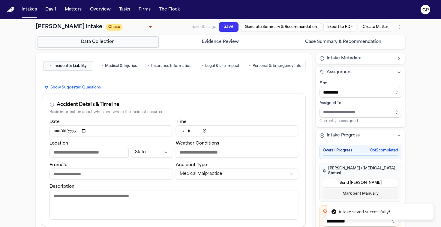
click at [116, 132] on input "Date" at bounding box center [111, 130] width 123 height 11
drag, startPoint x: 49, startPoint y: 132, endPoint x: 53, endPoint y: 132, distance: 3.6
click at [51, 132] on div "Date Time Location State Weather Conditions From/To Accident Type Medical Malpr…" at bounding box center [173, 172] width 263 height 109
click at [56, 132] on input "Date" at bounding box center [111, 130] width 123 height 11
click at [90, 130] on input "Date" at bounding box center [111, 130] width 123 height 11
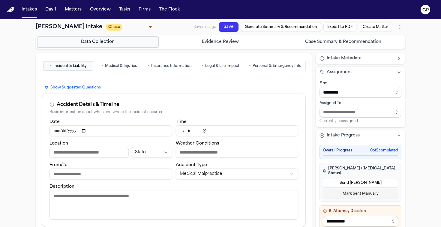
type input "**********"
click at [190, 133] on input "Time" at bounding box center [237, 130] width 123 height 11
click at [183, 130] on input "Time" at bounding box center [237, 130] width 123 height 11
click at [205, 131] on input "Time" at bounding box center [237, 130] width 123 height 11
click at [205, 130] on input "Time" at bounding box center [237, 130] width 123 height 11
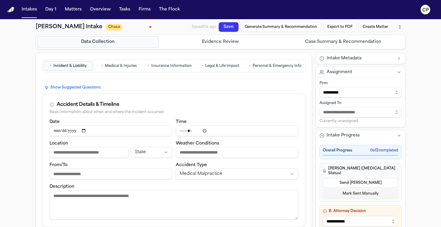
click at [205, 130] on input "Time" at bounding box center [237, 130] width 123 height 11
type input "*****"
click at [226, 120] on div "Time *****" at bounding box center [237, 127] width 123 height 18
click at [70, 151] on input "Location" at bounding box center [89, 152] width 79 height 11
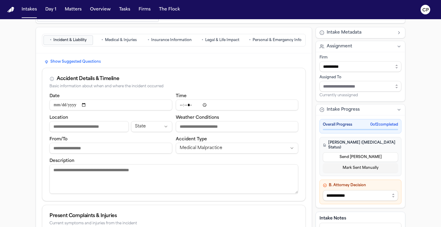
scroll to position [28, 0]
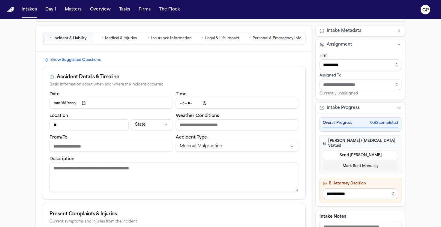
type input "*"
paste input "**********"
click at [56, 124] on input "**********" at bounding box center [89, 124] width 79 height 11
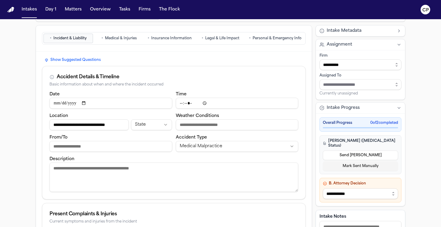
scroll to position [0, 0]
type input "**********"
click at [154, 123] on html "**********" at bounding box center [220, 113] width 441 height 227
click at [103, 145] on input "From/To" at bounding box center [111, 146] width 123 height 11
click at [123, 175] on textarea "Description" at bounding box center [174, 177] width 249 height 29
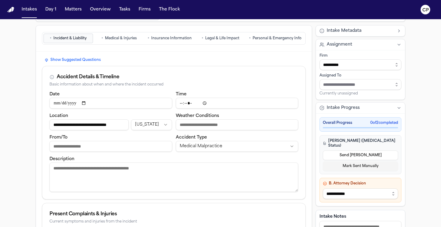
click at [118, 170] on textarea "Description" at bounding box center [174, 177] width 249 height 29
click at [216, 171] on textarea "**********" at bounding box center [174, 177] width 249 height 29
click at [215, 168] on textarea "**********" at bounding box center [174, 177] width 249 height 29
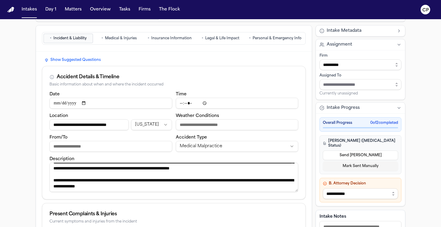
scroll to position [18, 0]
drag, startPoint x: 205, startPoint y: 182, endPoint x: 189, endPoint y: 181, distance: 16.3
click at [189, 181] on textarea "**********" at bounding box center [174, 177] width 249 height 29
click at [201, 181] on textarea "**********" at bounding box center [174, 177] width 249 height 29
click at [246, 180] on textarea "**********" at bounding box center [174, 177] width 249 height 29
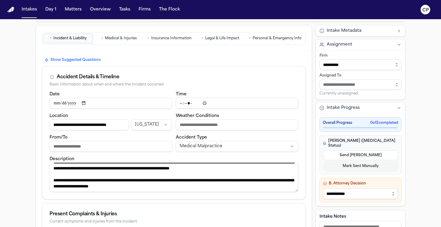
click at [222, 188] on textarea "**********" at bounding box center [174, 177] width 249 height 29
click at [113, 176] on textarea "**********" at bounding box center [174, 177] width 249 height 29
click at [113, 177] on textarea "**********" at bounding box center [174, 177] width 249 height 29
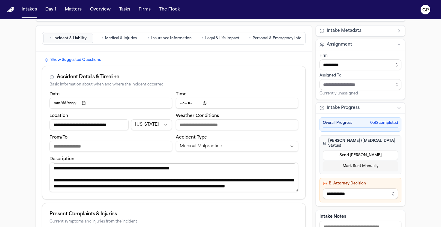
click at [175, 188] on textarea "**********" at bounding box center [174, 177] width 249 height 29
click at [273, 182] on textarea "**********" at bounding box center [174, 177] width 249 height 29
click at [272, 183] on textarea "**********" at bounding box center [174, 177] width 249 height 29
click at [236, 188] on textarea "**********" at bounding box center [174, 177] width 249 height 29
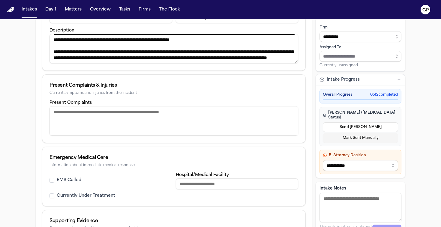
scroll to position [182, 0]
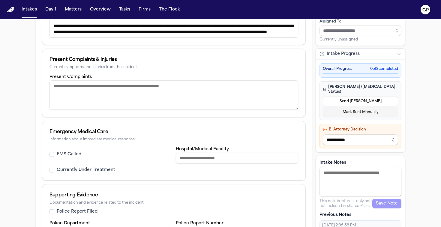
type textarea "**********"
click at [175, 88] on textarea "Present Complaints" at bounding box center [174, 94] width 249 height 29
type textarea "*"
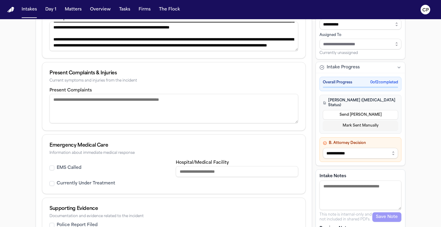
scroll to position [163, 0]
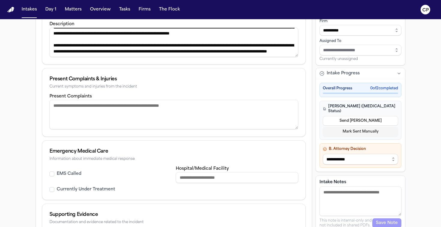
click at [241, 54] on textarea "**********" at bounding box center [174, 42] width 249 height 29
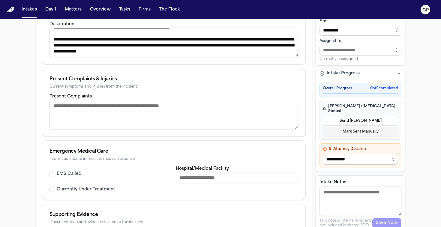
scroll to position [28, 0]
type textarea "**********"
click at [176, 105] on textarea "Present Complaints" at bounding box center [174, 114] width 249 height 29
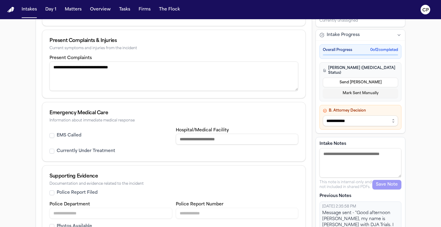
scroll to position [201, 0]
type textarea "**********"
click at [186, 139] on input "Hospital/Medical Facility" at bounding box center [237, 139] width 123 height 11
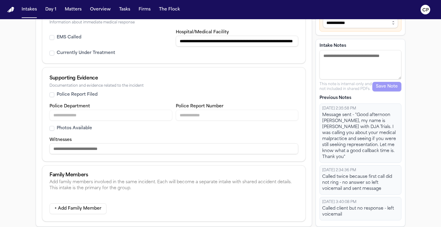
scroll to position [301, 0]
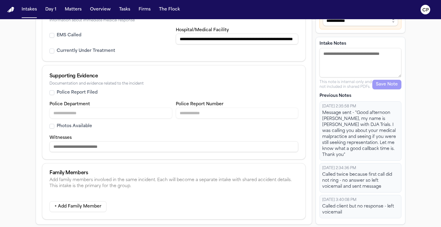
type input "**********"
click at [54, 51] on div "Currently Under Treatment" at bounding box center [111, 51] width 123 height 6
click at [53, 51] on button "Currently Under Treatment" at bounding box center [52, 51] width 5 height 5
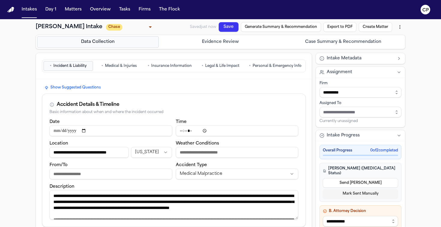
click at [227, 28] on button "Save" at bounding box center [226, 32] width 21 height 20
click at [132, 68] on span "Medical & Injuries" at bounding box center [121, 66] width 32 height 5
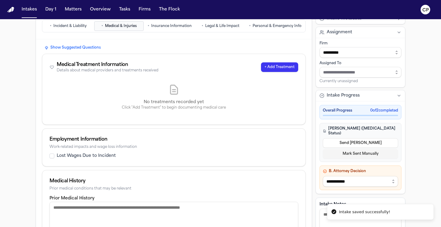
scroll to position [43, 0]
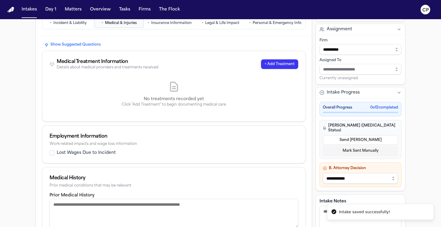
click at [274, 65] on button "+ Add Treatment" at bounding box center [279, 64] width 37 height 10
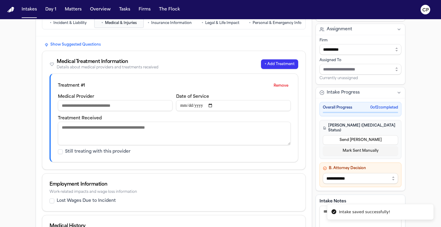
click at [100, 104] on input "Medical Provider" at bounding box center [115, 105] width 115 height 11
paste input "**********"
type input "**********"
click at [193, 105] on input "Date of Service" at bounding box center [233, 105] width 115 height 11
click at [186, 107] on input "Date of Service" at bounding box center [233, 105] width 115 height 11
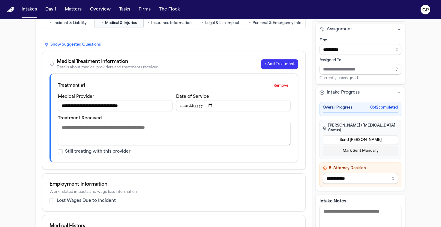
click at [219, 106] on input "Date of Service" at bounding box center [233, 105] width 115 height 11
type input "**********"
click at [109, 128] on textarea "Treatment Received" at bounding box center [174, 133] width 233 height 23
type textarea "*"
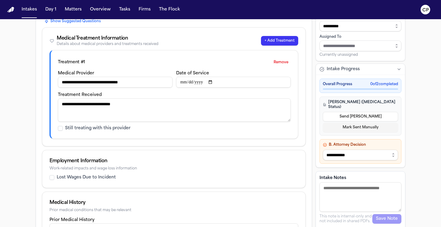
scroll to position [65, 0]
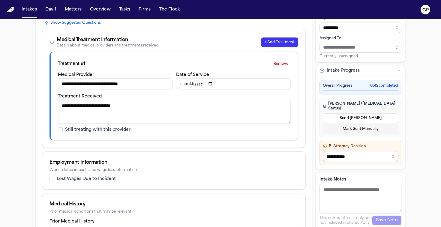
type textarea "**********"
click at [276, 42] on button "+ Add Treatment" at bounding box center [279, 43] width 37 height 10
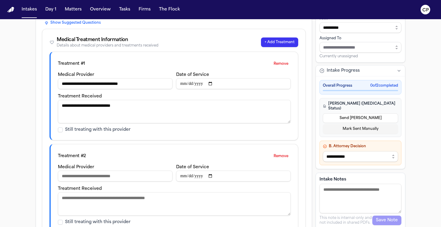
click at [79, 178] on input "Medical Provider" at bounding box center [115, 176] width 115 height 11
type input "**********"
click at [215, 177] on input "Date of Service" at bounding box center [233, 176] width 115 height 11
type input "**********"
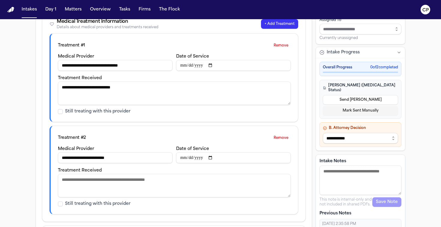
scroll to position [86, 0]
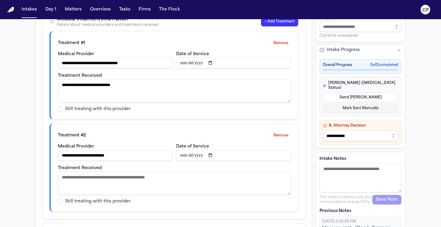
click at [107, 182] on textarea "Treatment Received" at bounding box center [174, 183] width 233 height 23
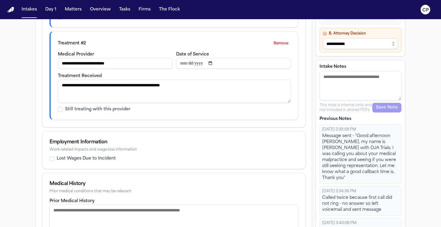
scroll to position [181, 0]
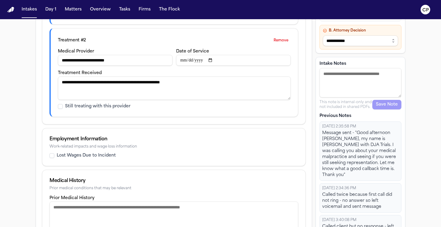
type textarea "**********"
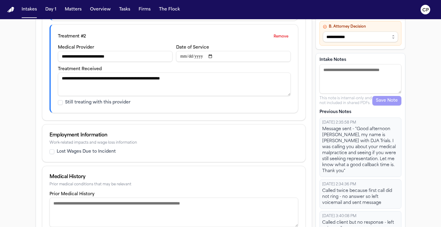
scroll to position [200, 0]
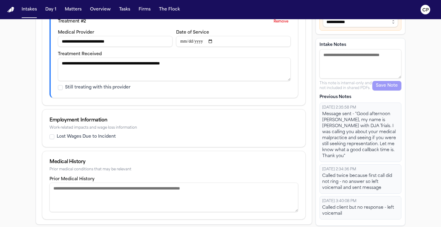
click at [69, 137] on label "Lost Wages Due to Incident" at bounding box center [86, 137] width 59 height 6
click at [54, 137] on button "Lost Wages Due to Incident" at bounding box center [52, 136] width 5 height 5
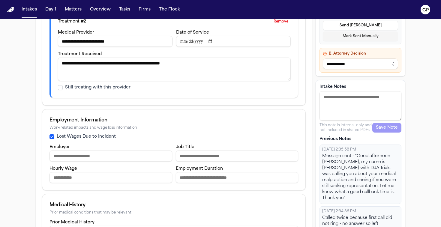
click at [89, 159] on input "Employer" at bounding box center [111, 156] width 123 height 11
click at [142, 169] on div "Hourly Wage" at bounding box center [111, 174] width 123 height 18
click at [190, 177] on input "Employment Duration" at bounding box center [237, 177] width 123 height 11
click at [105, 157] on input "Employer" at bounding box center [111, 156] width 123 height 11
type input "*********"
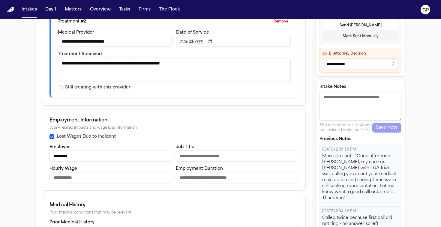
click at [213, 155] on input "Job Title" at bounding box center [237, 156] width 123 height 11
click at [198, 175] on input "Employment Duration" at bounding box center [237, 177] width 123 height 11
click at [202, 158] on input "****" at bounding box center [237, 156] width 123 height 11
type input "**********"
click at [198, 176] on input "Employment Duration" at bounding box center [237, 177] width 123 height 11
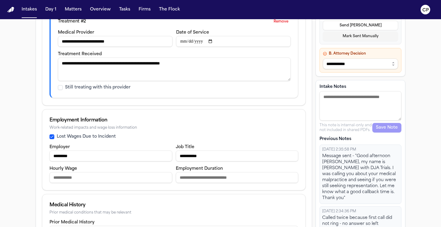
type input "*"
type input "*******"
click at [109, 181] on input "Hourly Wage" at bounding box center [111, 177] width 123 height 11
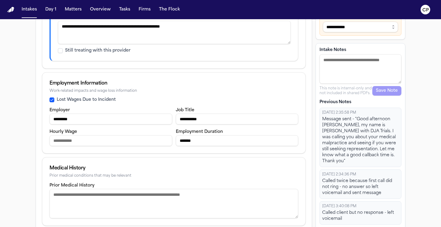
scroll to position [243, 0]
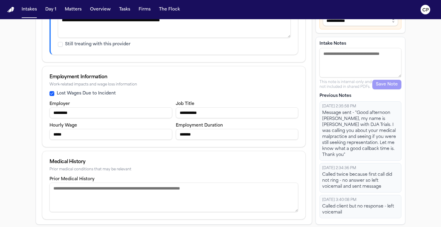
type input "*****"
click at [118, 189] on textarea "Prior Medical History" at bounding box center [174, 197] width 249 height 29
click at [92, 192] on textarea "Prior Medical History" at bounding box center [174, 197] width 249 height 29
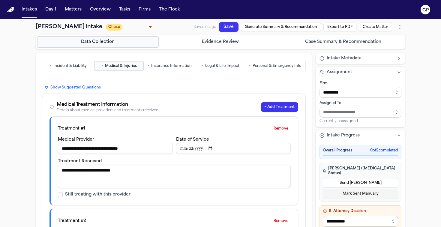
type textarea "****"
click at [227, 25] on button "Save" at bounding box center [228, 28] width 21 height 12
click at [184, 68] on span "Insurance Information" at bounding box center [171, 66] width 41 height 5
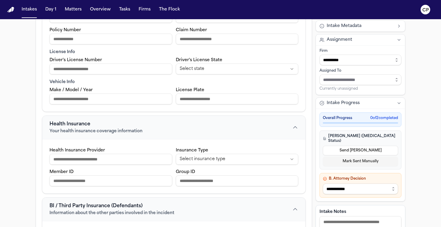
scroll to position [131, 0]
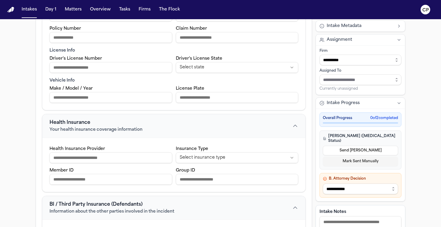
click at [124, 161] on input "Health Insurance Provider" at bounding box center [111, 157] width 123 height 11
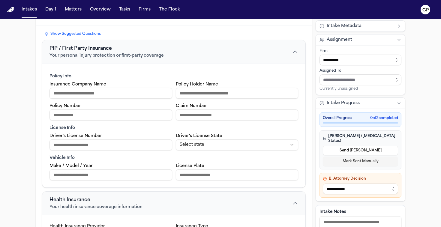
scroll to position [52, 0]
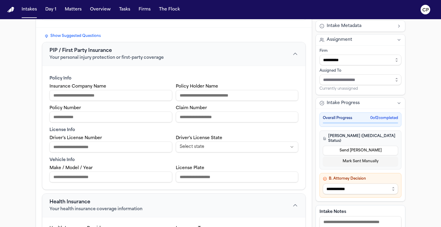
click at [121, 93] on input "Insurance Company Name" at bounding box center [111, 95] width 123 height 11
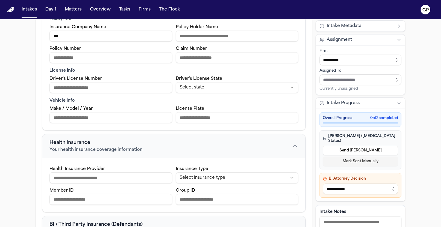
scroll to position [152, 0]
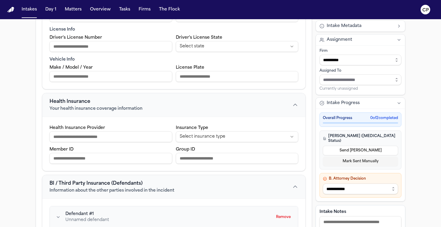
type input "***"
click at [85, 132] on input "Health Insurance Provider" at bounding box center [111, 136] width 123 height 11
type input "*"
type input "******"
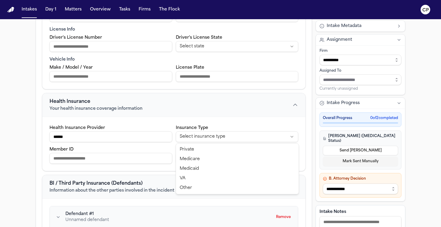
click at [247, 139] on html "Intakes Day 1 Matters Overview Tasks Firms The Flock CP [PERSON_NAME] Intake [P…" at bounding box center [220, 113] width 441 height 227
click at [76, 158] on input "Member ID" at bounding box center [111, 158] width 123 height 11
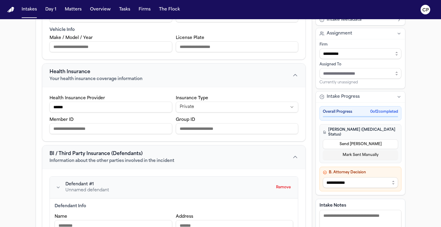
scroll to position [183, 0]
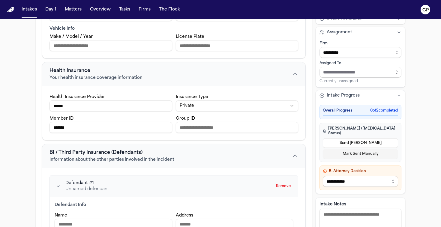
type input "*******"
click at [185, 124] on input "Group ID" at bounding box center [237, 127] width 123 height 11
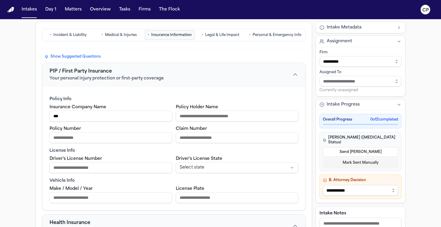
scroll to position [0, 0]
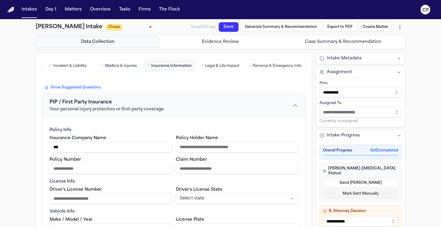
type input "*******"
click at [227, 29] on button "Save" at bounding box center [222, 35] width 12 height 21
click at [217, 67] on span "Legal & Life Impact" at bounding box center [222, 66] width 34 height 5
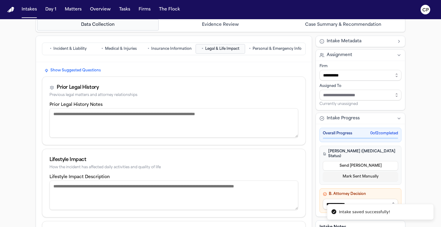
scroll to position [21, 0]
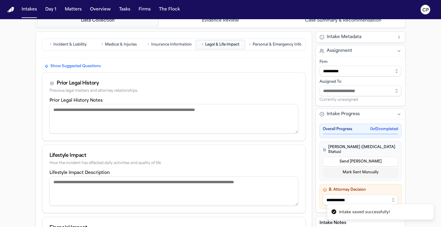
click at [111, 116] on textarea "Prior Legal History Notes" at bounding box center [174, 118] width 249 height 29
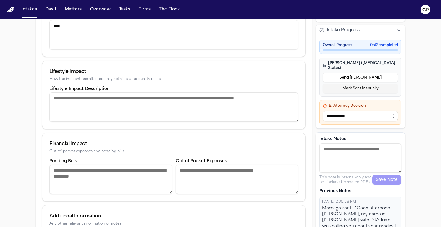
scroll to position [110, 0]
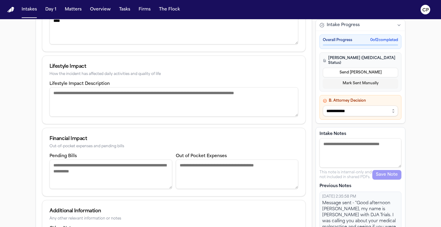
type textarea "****"
click at [119, 114] on textarea "Lifestyle Impact Description" at bounding box center [174, 101] width 249 height 29
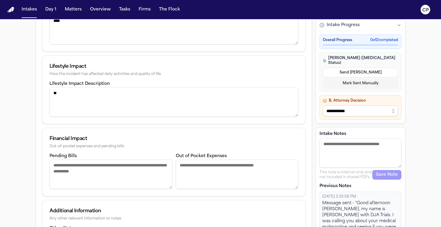
type textarea "*"
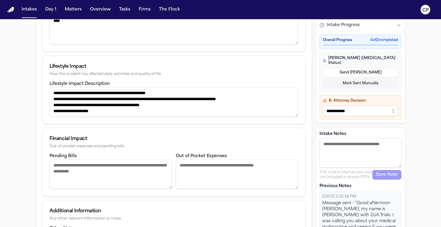
type textarea "**********"
click at [95, 171] on textarea "Pending Bills" at bounding box center [111, 174] width 123 height 29
type textarea "*"
type textarea "**********"
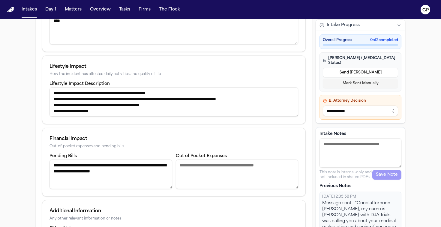
click at [212, 169] on textarea "Out of Pocket Expenses" at bounding box center [237, 174] width 123 height 29
type textarea "****"
drag, startPoint x: 194, startPoint y: 166, endPoint x: 153, endPoint y: 163, distance: 41.2
click at [153, 163] on div "**********" at bounding box center [174, 170] width 249 height 37
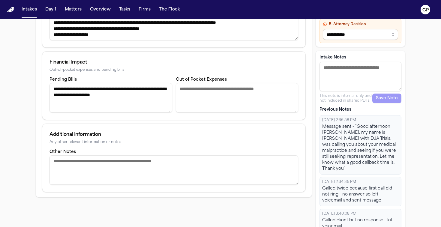
scroll to position [190, 0]
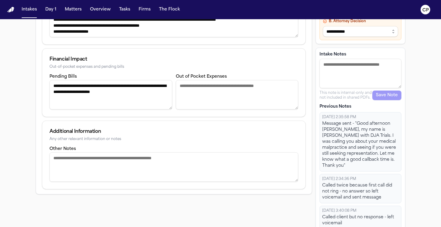
click at [65, 166] on textarea "Other Notes" at bounding box center [174, 166] width 249 height 29
drag, startPoint x: 146, startPoint y: 93, endPoint x: 33, endPoint y: 92, distance: 113.5
click at [33, 92] on div "**********" at bounding box center [221, 33] width 384 height 409
click at [115, 96] on textarea "**********" at bounding box center [111, 94] width 123 height 29
drag, startPoint x: 146, startPoint y: 92, endPoint x: 46, endPoint y: 83, distance: 100.4
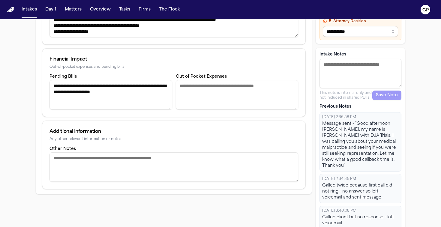
click at [46, 83] on div "**********" at bounding box center [173, 95] width 263 height 44
click at [68, 154] on textarea "Other Notes" at bounding box center [174, 166] width 249 height 29
paste textarea "**********"
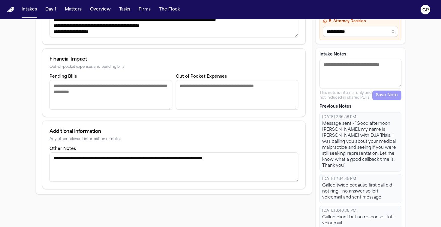
type textarea "**********"
click at [119, 95] on textarea "Pending Bills" at bounding box center [111, 94] width 123 height 29
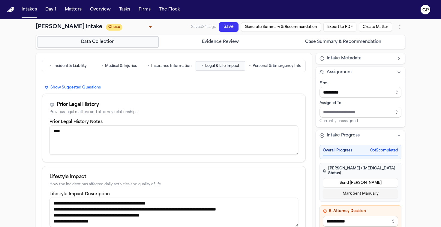
type textarea "**********"
click at [226, 29] on button "Save" at bounding box center [228, 30] width 22 height 17
click at [267, 71] on button "• Personal & Emergency Info" at bounding box center [275, 66] width 58 height 10
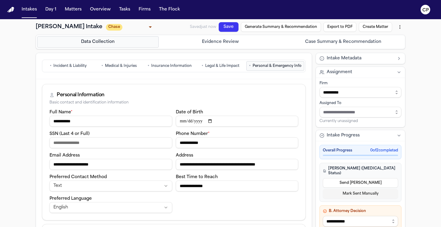
click at [99, 42] on button "Data Collection" at bounding box center [98, 41] width 122 height 11
click at [221, 68] on span "Legal & Life Impact" at bounding box center [222, 66] width 34 height 5
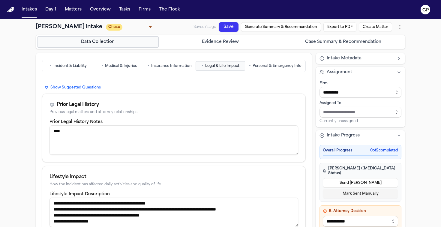
click at [163, 67] on span "Insurance Information" at bounding box center [171, 66] width 41 height 5
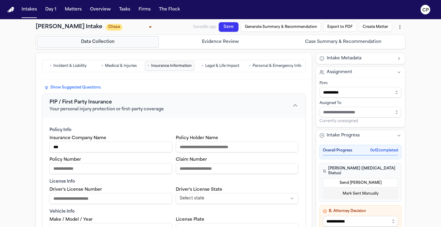
click at [121, 63] on button "• Medical & Injuries" at bounding box center [119, 66] width 50 height 10
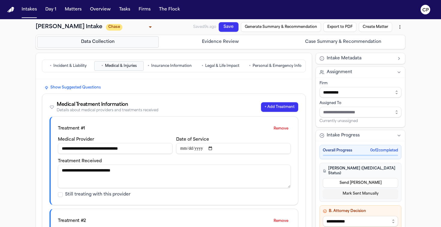
click at [70, 65] on span "Incident & Liability" at bounding box center [69, 66] width 33 height 5
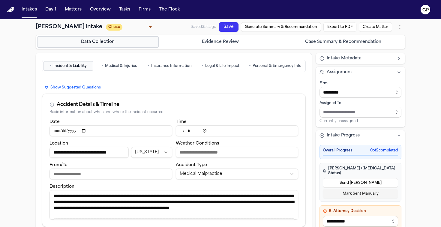
click at [234, 27] on button "Save" at bounding box center [228, 30] width 22 height 17
click at [128, 25] on body "**********" at bounding box center [220, 113] width 441 height 227
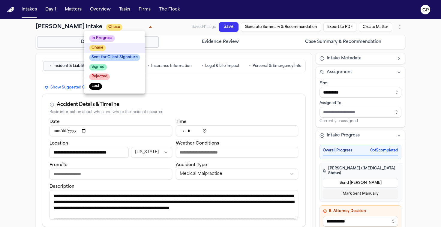
click at [155, 28] on div at bounding box center [220, 113] width 441 height 227
click at [105, 29] on body "**********" at bounding box center [220, 113] width 441 height 227
click at [105, 35] on span "In Progress" at bounding box center [102, 38] width 26 height 7
type input "**********"
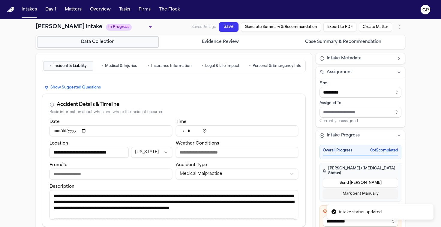
click at [226, 27] on button "Save" at bounding box center [225, 34] width 18 height 22
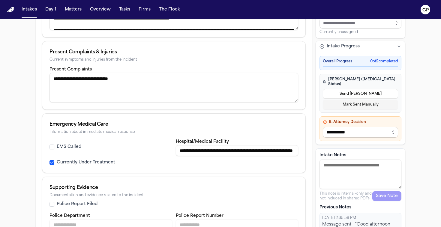
scroll to position [212, 0]
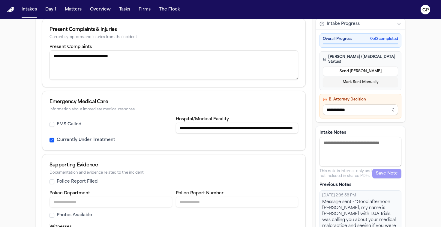
click at [353, 164] on textarea "Intake Notes" at bounding box center [361, 151] width 82 height 29
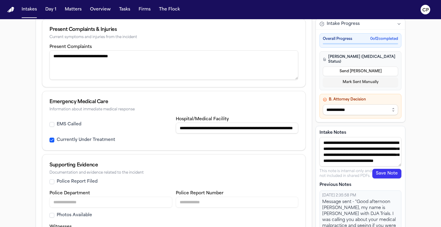
scroll to position [10, 0]
type textarea "**********"
click at [388, 179] on button "Save Note" at bounding box center [386, 174] width 29 height 10
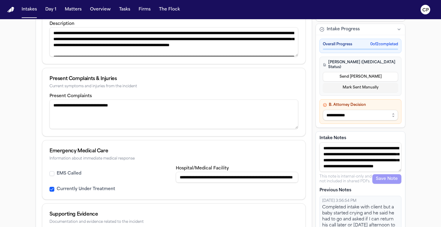
scroll to position [0, 0]
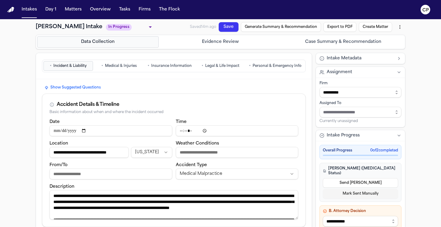
click at [229, 27] on button "Save" at bounding box center [223, 34] width 14 height 21
click at [226, 30] on button "Save" at bounding box center [216, 21] width 20 height 22
click at [30, 8] on button "Intakes" at bounding box center [29, 9] width 20 height 11
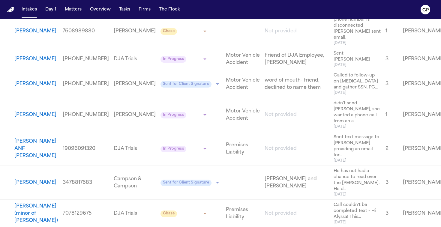
scroll to position [579, 0]
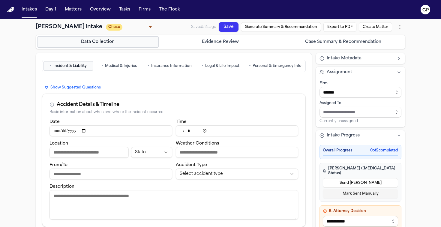
click at [272, 67] on span "Personal & Emergency Info" at bounding box center [277, 66] width 49 height 5
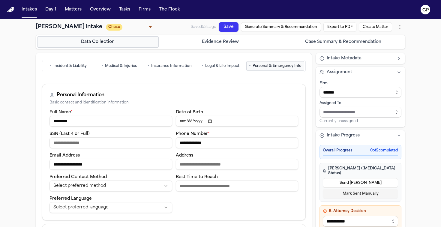
click at [276, 69] on button "• Personal & Emergency Info" at bounding box center [275, 66] width 58 height 10
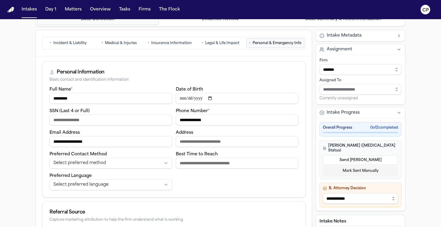
scroll to position [8, 0]
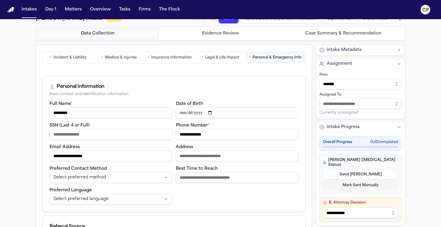
click at [78, 57] on span "Incident & Liability" at bounding box center [69, 57] width 33 height 5
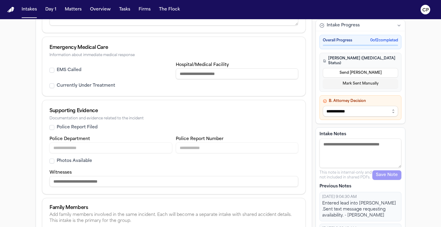
scroll to position [301, 0]
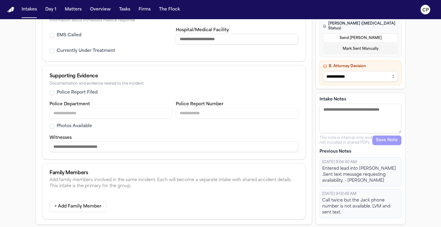
click at [344, 115] on textarea "Intake Notes" at bounding box center [361, 118] width 82 height 29
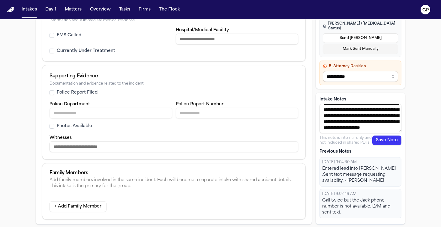
scroll to position [22, 0]
type textarea "**********"
click at [387, 143] on button "Save Note" at bounding box center [386, 141] width 29 height 10
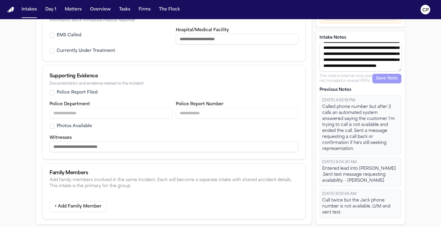
scroll to position [0, 0]
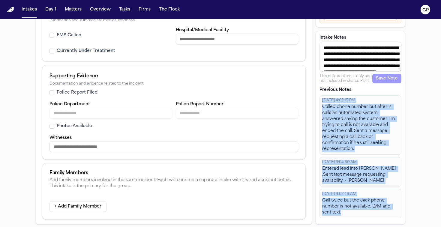
drag, startPoint x: 348, startPoint y: 215, endPoint x: 318, endPoint y: 99, distance: 120.2
click at [318, 99] on div "**********" at bounding box center [361, 128] width 90 height 194
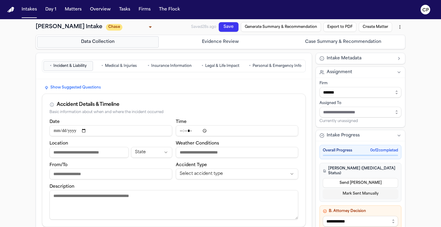
click at [224, 28] on button "Save" at bounding box center [216, 34] width 20 height 22
click at [30, 8] on button "Intakes" at bounding box center [29, 9] width 20 height 11
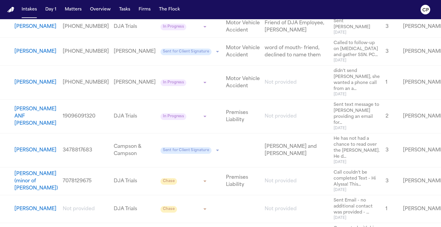
scroll to position [610, 0]
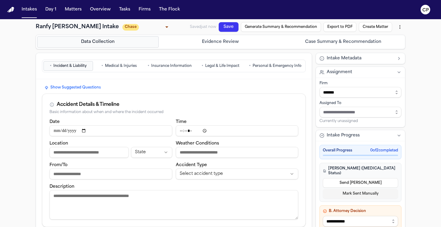
click at [265, 67] on span "Personal & Emergency Info" at bounding box center [277, 66] width 49 height 5
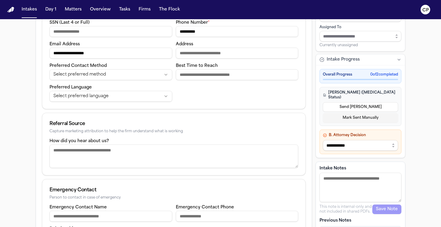
scroll to position [143, 0]
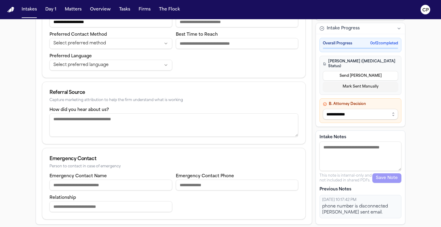
click at [342, 148] on textarea "Intake Notes" at bounding box center [361, 156] width 82 height 29
type textarea "**********"
click at [396, 181] on button "Save Note" at bounding box center [386, 178] width 29 height 10
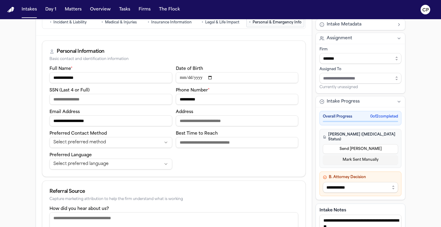
scroll to position [26, 0]
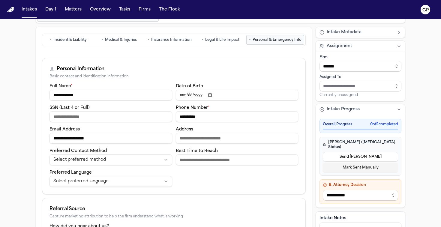
click at [269, 44] on button "• Personal & Emergency Info" at bounding box center [275, 40] width 58 height 10
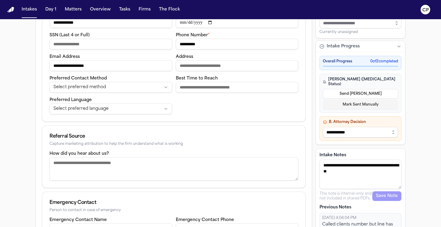
scroll to position [143, 0]
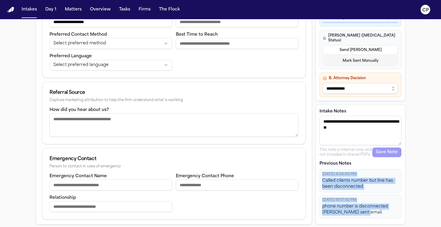
drag, startPoint x: 370, startPoint y: 216, endPoint x: 322, endPoint y: 176, distance: 62.5
click at [322, 176] on div "[DATE] 4:04:04 PM Called clients number but line has been disconnected [DATE] 1…" at bounding box center [361, 193] width 82 height 49
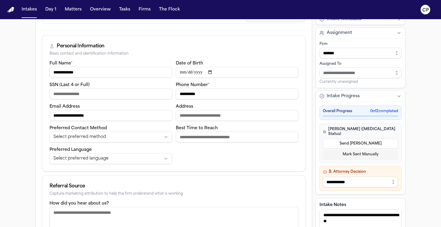
scroll to position [0, 0]
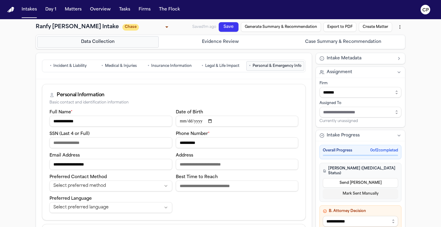
click at [216, 85] on div "Personal Information Basic contact and identification information" at bounding box center [173, 96] width 263 height 24
click at [29, 10] on button "Intakes" at bounding box center [29, 9] width 20 height 11
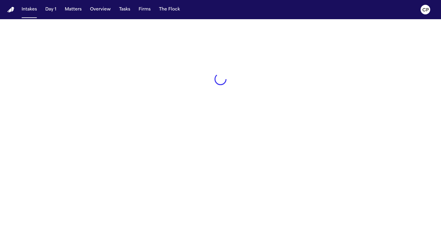
click at [29, 16] on nav "Intakes Day 1 Matters Overview Tasks Firms The Flock CP" at bounding box center [220, 9] width 441 height 19
click at [48, 12] on button "Day 1" at bounding box center [51, 9] width 16 height 11
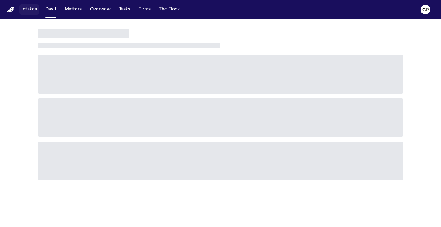
click at [31, 13] on button "Intakes" at bounding box center [29, 9] width 20 height 11
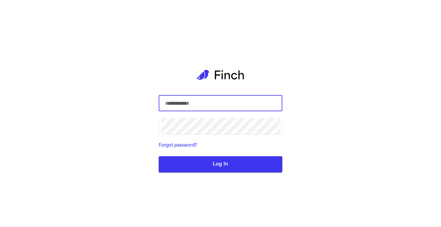
click at [191, 107] on input "text" at bounding box center [220, 103] width 119 height 17
click at [224, 103] on input "text" at bounding box center [220, 103] width 119 height 17
click at [201, 105] on input "text" at bounding box center [220, 103] width 119 height 17
type input "**********"
click at [218, 167] on button "Log In" at bounding box center [221, 164] width 124 height 16
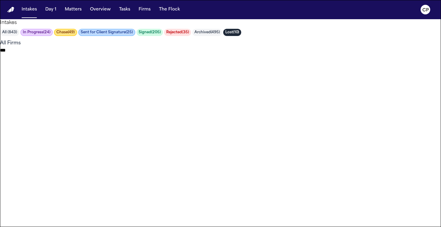
click at [77, 36] on button "Chase ( 49 )" at bounding box center [65, 32] width 23 height 7
click at [27, 12] on button "Intakes" at bounding box center [29, 9] width 20 height 11
click at [77, 36] on button "Chase ( 49 )" at bounding box center [64, 32] width 23 height 7
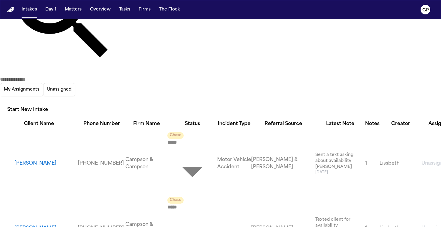
scroll to position [537, 0]
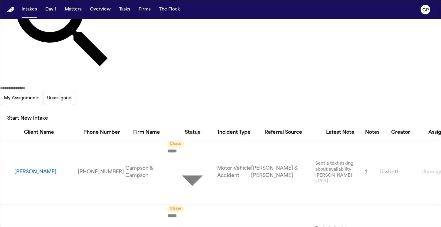
click at [179, 52] on body "**********" at bounding box center [220, 113] width 441 height 227
click at [178, 227] on div at bounding box center [220, 227] width 441 height 0
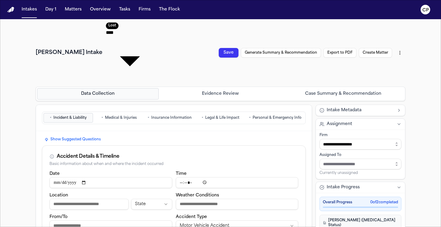
click at [400, 24] on html "Intakes Day 1 Matters Overview Tasks Firms The Flock CP Russell Alboroto Intake…" at bounding box center [220, 113] width 441 height 227
click at [390, 41] on div "Archive" at bounding box center [386, 40] width 35 height 10
type input "********"
click at [29, 14] on button "Intakes" at bounding box center [29, 9] width 20 height 11
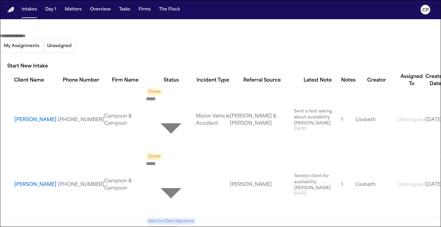
scroll to position [596, 0]
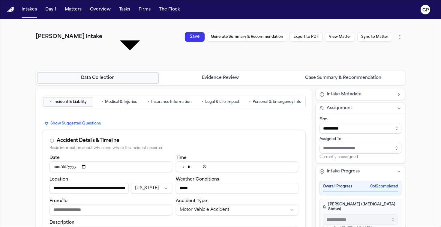
scroll to position [19, 0]
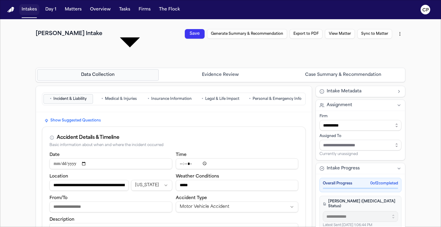
click at [30, 9] on button "Intakes" at bounding box center [29, 9] width 20 height 11
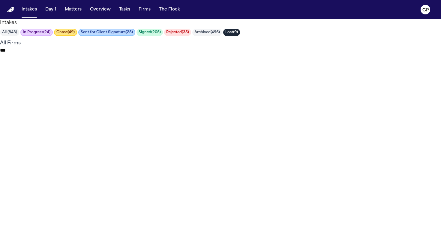
click at [77, 36] on button "Chase ( 49 )" at bounding box center [65, 32] width 23 height 7
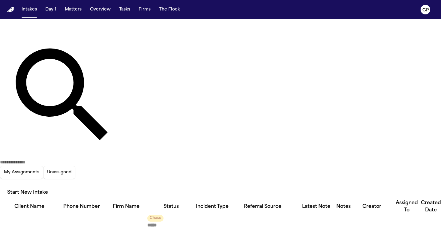
scroll to position [497, 0]
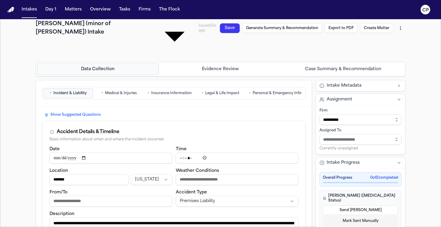
scroll to position [29, 0]
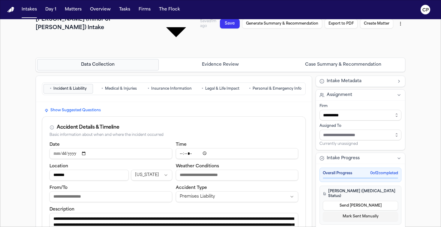
click at [269, 86] on span "Personal & Emergency Info" at bounding box center [277, 88] width 49 height 5
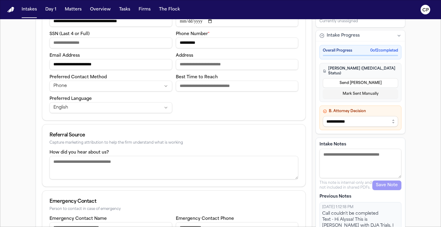
scroll to position [153, 0]
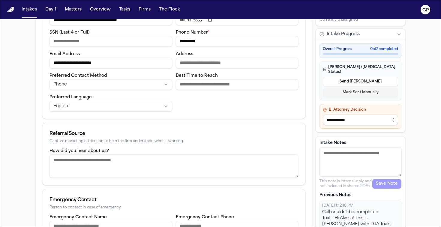
click at [332, 147] on textarea "Intake Notes" at bounding box center [361, 161] width 82 height 29
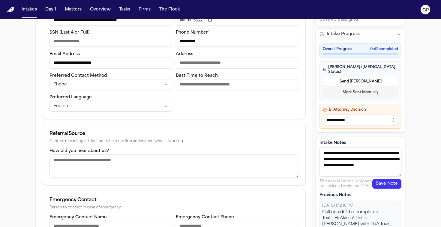
type textarea "**********"
click at [383, 179] on button "Save Note" at bounding box center [386, 184] width 29 height 10
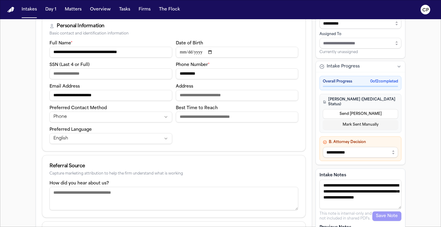
scroll to position [0, 0]
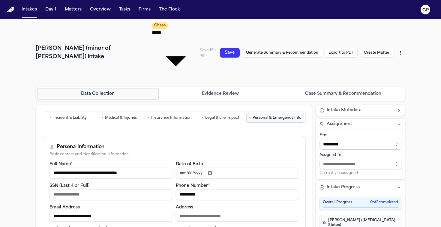
drag, startPoint x: 57, startPoint y: 36, endPoint x: 34, endPoint y: 27, distance: 24.8
click at [146, 34] on h1 "Corey Ingersoll (minor of Alyssa Gastelum) Intake" at bounding box center [93, 39] width 114 height 29
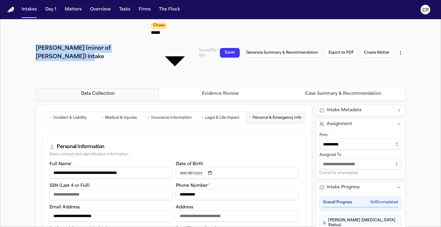
drag, startPoint x: 153, startPoint y: 25, endPoint x: 36, endPoint y: 27, distance: 116.5
click at [36, 27] on h1 "Corey Ingersoll (minor of Alyssa Gastelum) Intake" at bounding box center [92, 39] width 113 height 29
copy h1 "[PERSON_NAME] (minor of [PERSON_NAME])"
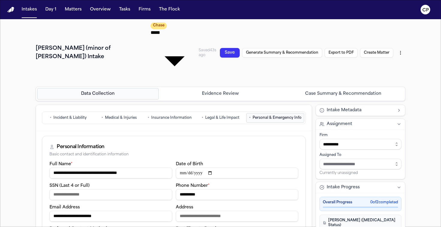
click at [121, 44] on h1 "Corey Ingersoll (minor of Alyssa Gastelum) Intake" at bounding box center [91, 52] width 111 height 17
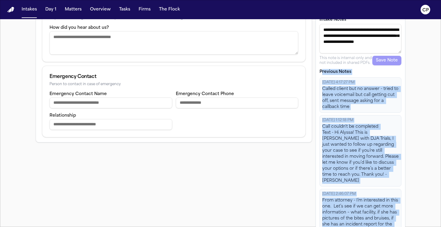
scroll to position [265, 0]
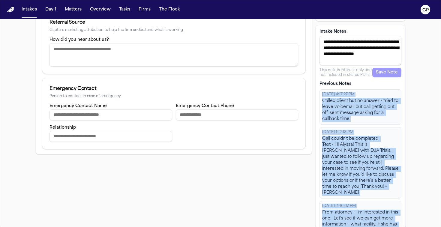
drag, startPoint x: 383, startPoint y: 215, endPoint x: 322, endPoint y: 48, distance: 178.4
click at [322, 89] on div "10/10/2025, 4:17:27 PM Called client but no answer - tried to leave voicemail b…" at bounding box center [361, 205] width 82 height 233
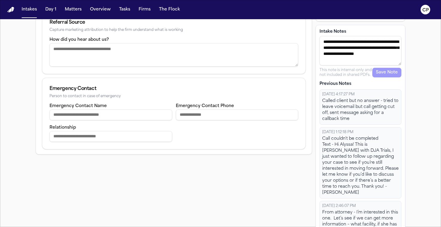
click at [357, 143] on div "10/10/2025, 4:17:27 PM Called client but no answer - tried to leave voicemail b…" at bounding box center [361, 205] width 82 height 233
drag, startPoint x: 324, startPoint y: 44, endPoint x: 341, endPoint y: 58, distance: 21.8
click at [341, 89] on div "10/10/2025, 4:17:27 PM Called client but no answer - tried to leave voicemail b…" at bounding box center [361, 106] width 82 height 35
click at [338, 98] on div "Called client but no answer - tried to leave voicemail but call getting cut off…" at bounding box center [360, 110] width 77 height 24
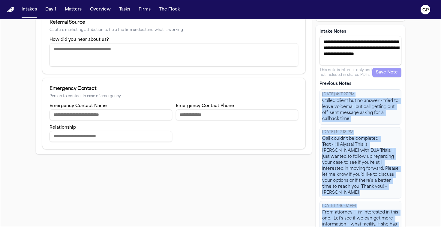
drag, startPoint x: 323, startPoint y: 44, endPoint x: 401, endPoint y: 223, distance: 194.6
click at [401, 223] on div "10/10/2025, 4:17:27 PM Called client but no answer - tried to leave voicemail b…" at bounding box center [361, 205] width 82 height 233
copy div "10/10/2025, 4:17:27 PM Called client but no answer - tried to leave voicemail b…"
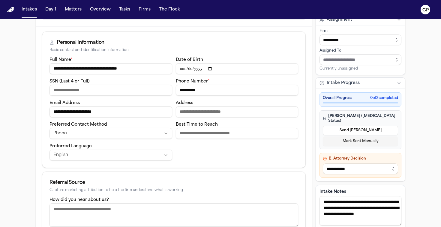
scroll to position [107, 0]
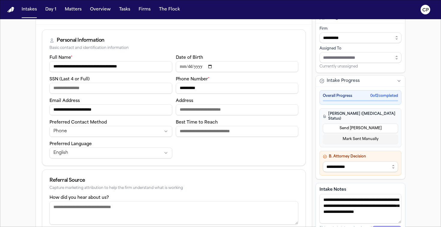
drag, startPoint x: 383, startPoint y: 213, endPoint x: 322, endPoint y: 204, distance: 61.9
copy div "10/10/2025, 4:17:27 PM Called client but no answer - tried to leave voicemail b…"
click at [306, 161] on div "**********" at bounding box center [174, 169] width 276 height 288
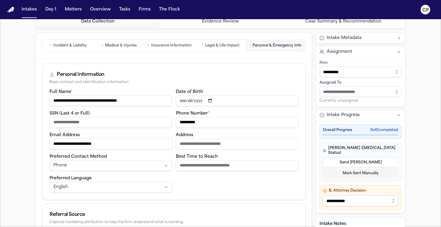
scroll to position [0, 0]
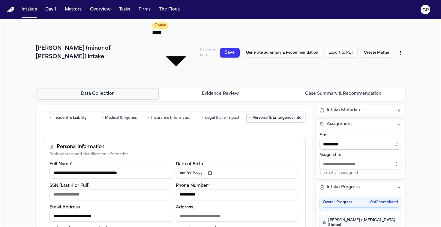
click at [27, 12] on button "Intakes" at bounding box center [29, 9] width 20 height 11
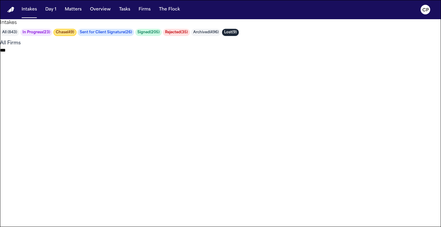
click at [77, 36] on button "Chase ( 49 )" at bounding box center [64, 32] width 23 height 7
click at [77, 36] on button "Chase ( 49 )" at bounding box center [65, 32] width 23 height 7
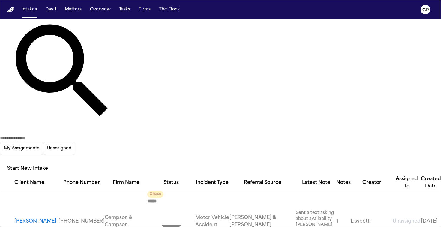
scroll to position [515, 0]
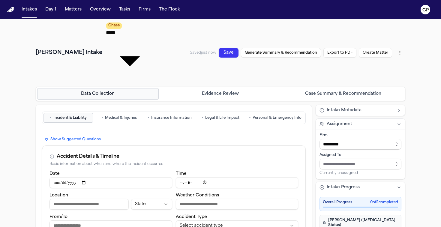
click at [282, 116] on span "Personal & Emergency Info" at bounding box center [277, 118] width 49 height 5
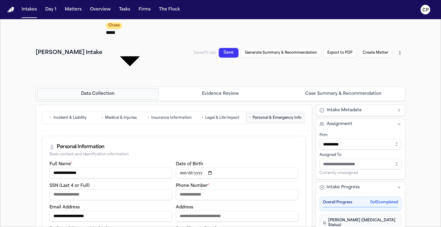
click at [230, 189] on input "Phone Number *" at bounding box center [237, 194] width 123 height 11
click at [239, 182] on div "Phone Number *" at bounding box center [237, 191] width 123 height 18
drag, startPoint x: 109, startPoint y: 167, endPoint x: 51, endPoint y: 164, distance: 57.7
click at [51, 211] on input "**********" at bounding box center [111, 216] width 123 height 11
click at [252, 143] on div "Personal Information" at bounding box center [174, 146] width 249 height 7
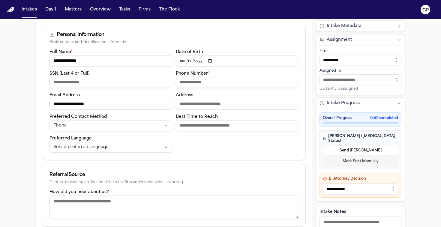
scroll to position [120, 0]
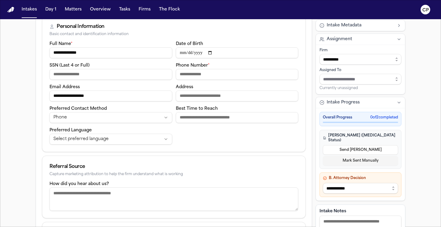
click at [335, 216] on textarea "Intake Notes" at bounding box center [361, 230] width 82 height 29
type textarea "**********"
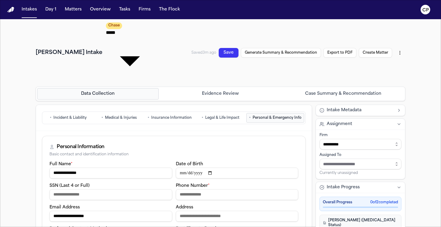
click at [71, 116] on span "Incident & Liability" at bounding box center [69, 118] width 33 height 5
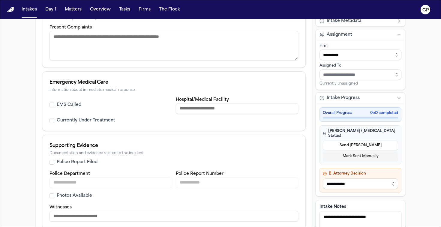
scroll to position [301, 0]
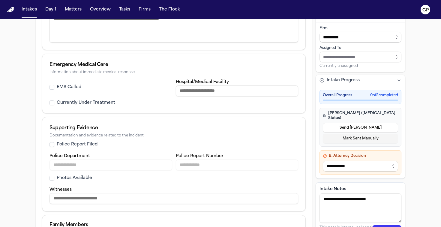
click at [391, 194] on textarea "**********" at bounding box center [361, 208] width 82 height 29
type textarea "**********"
click at [381, 225] on button "Save Note" at bounding box center [386, 230] width 29 height 10
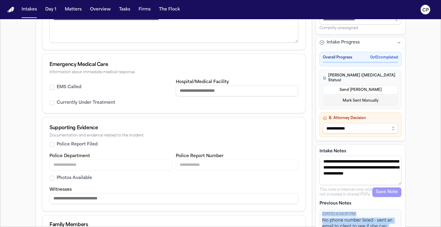
drag, startPoint x: 375, startPoint y: 215, endPoint x: 318, endPoint y: 159, distance: 80.2
click at [318, 159] on div "**********" at bounding box center [361, 211] width 90 height 132
copy div "10/10/2025, 4:34:01 PM No phone number listed - sent an email to client to see …"
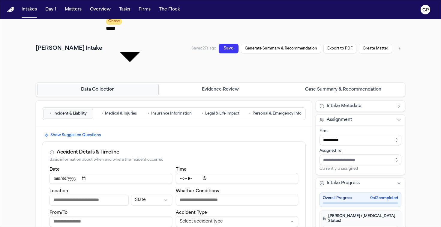
scroll to position [0, 0]
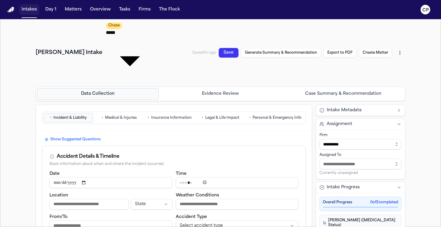
click at [33, 11] on button "Intakes" at bounding box center [29, 9] width 20 height 11
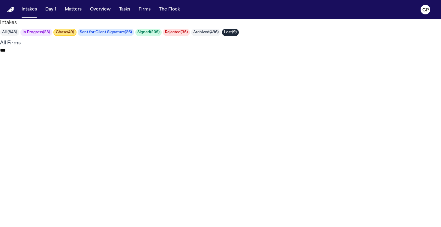
click at [77, 36] on button "Chase ( 49 )" at bounding box center [64, 32] width 23 height 7
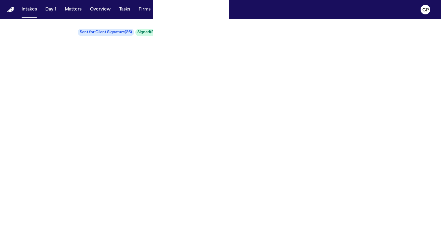
click at [77, 36] on button "Chase ( 49 )" at bounding box center [65, 32] width 23 height 7
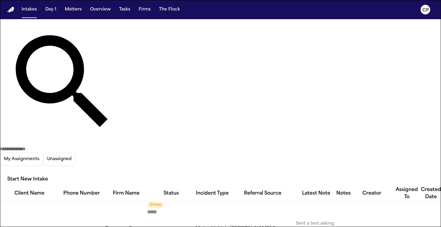
scroll to position [508, 0]
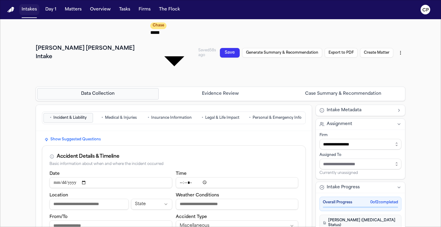
click at [34, 12] on button "Intakes" at bounding box center [29, 9] width 20 height 11
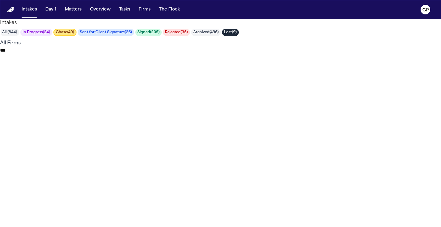
click at [77, 36] on button "Chase ( 49 )" at bounding box center [64, 32] width 23 height 7
click at [77, 36] on button "Chase ( 49 )" at bounding box center [65, 32] width 23 height 7
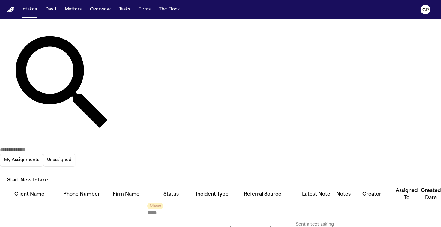
scroll to position [479, 0]
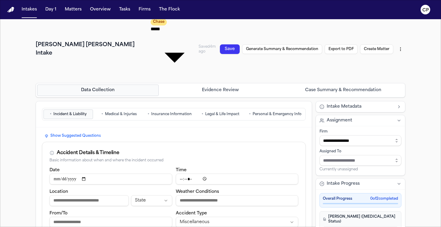
scroll to position [5, 0]
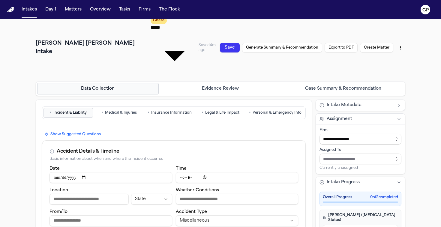
drag, startPoint x: 287, startPoint y: 132, endPoint x: 143, endPoint y: 26, distance: 178.1
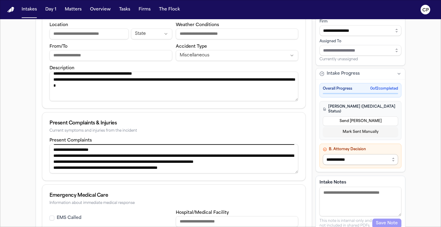
scroll to position [257, 0]
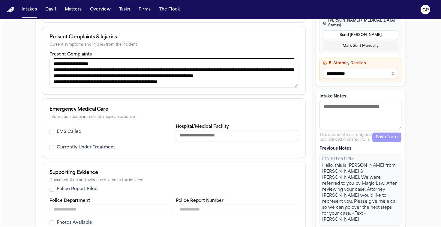
click at [329, 101] on textarea "Intake Notes" at bounding box center [361, 115] width 82 height 29
type textarea "*"
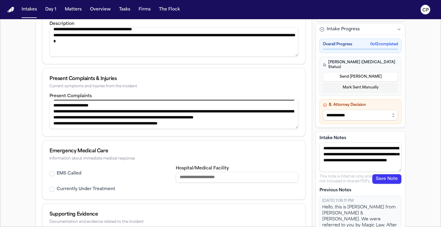
scroll to position [4, 0]
type textarea "**********"
click at [388, 174] on button "Save Note" at bounding box center [386, 179] width 29 height 10
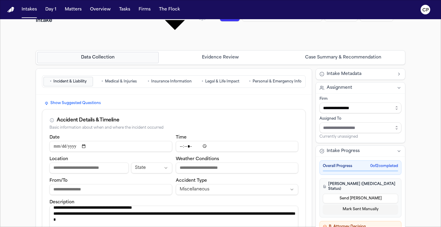
scroll to position [0, 0]
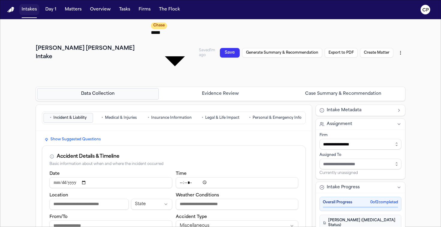
click at [34, 12] on button "Intakes" at bounding box center [29, 9] width 20 height 11
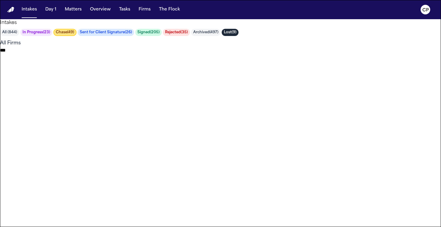
click at [77, 36] on button "Chase ( 49 )" at bounding box center [64, 32] width 23 height 7
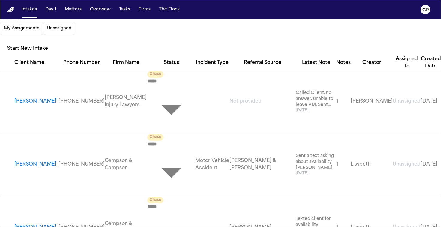
scroll to position [569, 0]
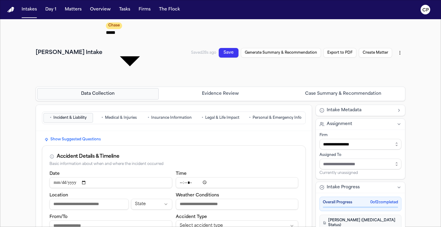
click at [264, 116] on span "Personal & Emergency Info" at bounding box center [277, 118] width 49 height 5
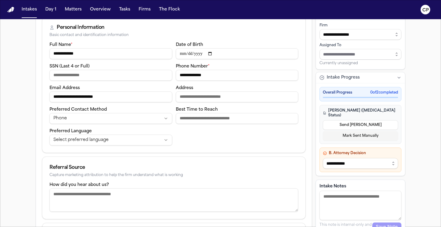
scroll to position [143, 0]
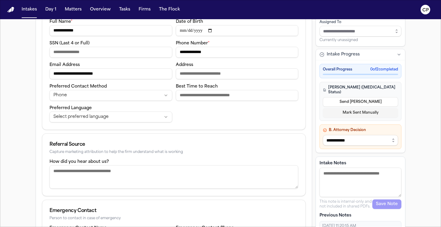
click at [339, 168] on textarea "Intake Notes" at bounding box center [361, 182] width 82 height 29
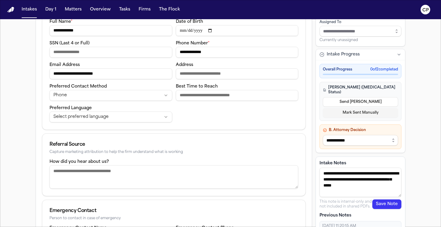
type textarea "**********"
click at [388, 200] on button "Save Note" at bounding box center [386, 205] width 29 height 10
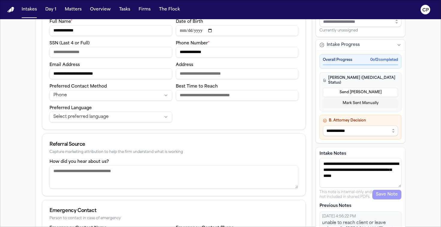
scroll to position [160, 0]
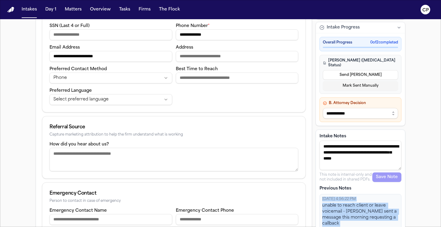
drag, startPoint x: 385, startPoint y: 214, endPoint x: 320, endPoint y: 142, distance: 96.9
copy div "10/10/2025, 4:56:22 PM unable to reach client or leave voicemail - Yaneli sent …"
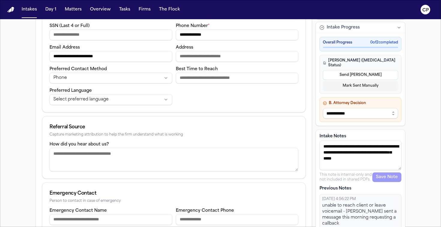
click at [6, 118] on div "**********" at bounding box center [220, 74] width 441 height 431
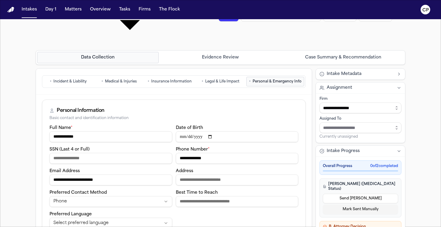
scroll to position [0, 0]
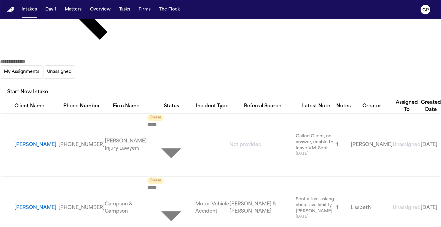
scroll to position [599, 0]
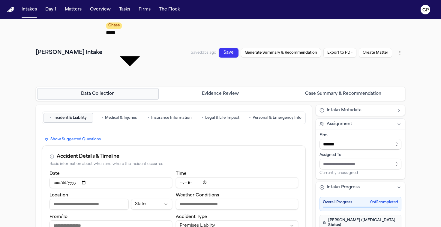
click at [284, 116] on span "Personal & Emergency Info" at bounding box center [277, 118] width 49 height 5
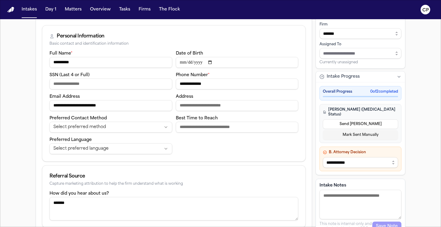
scroll to position [148, 0]
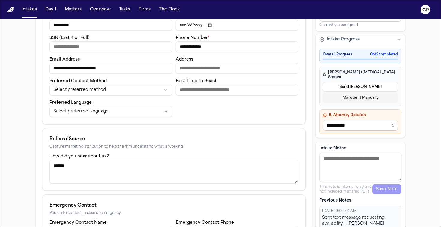
click at [354, 153] on textarea "Intake Notes" at bounding box center [361, 167] width 82 height 29
type textarea "**********"
click at [391, 185] on button "Save Note" at bounding box center [386, 190] width 29 height 10
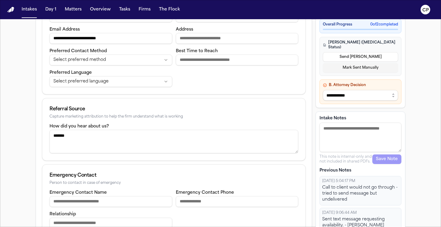
scroll to position [180, 0]
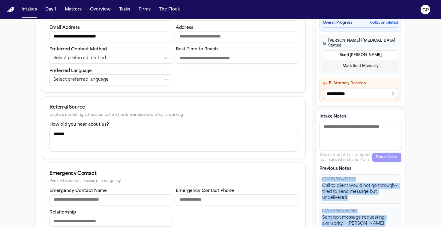
drag, startPoint x: 395, startPoint y: 216, endPoint x: 323, endPoint y: 118, distance: 121.9
click at [323, 174] on div "10/10/2025, 5:04:17 PM Call to client would not go through - tried to send mess…" at bounding box center [361, 224] width 82 height 101
copy div "10/10/2025, 5:04:17 PM Call to client would not go through - tried to send mess…"
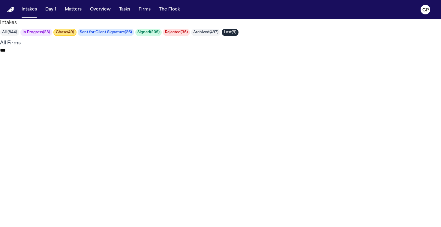
click at [77, 36] on button "Chase ( 49 )" at bounding box center [64, 32] width 23 height 7
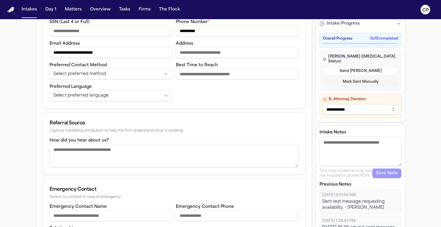
scroll to position [160, 0]
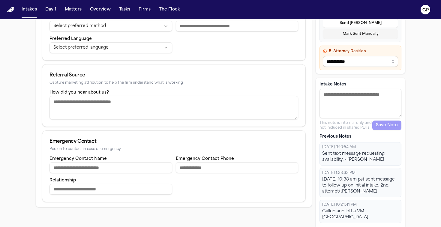
click at [335, 99] on textarea "Intake Notes" at bounding box center [361, 103] width 82 height 29
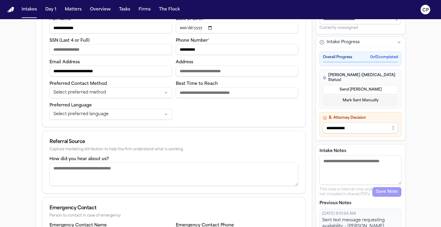
scroll to position [97, 0]
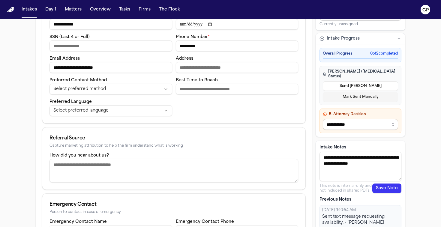
type textarea "**********"
click at [390, 184] on button "Save Note" at bounding box center [386, 189] width 29 height 10
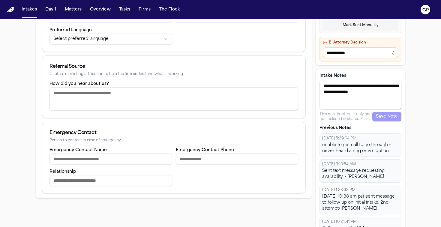
scroll to position [186, 0]
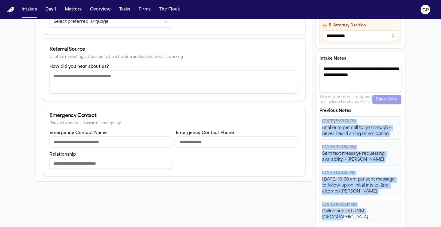
drag, startPoint x: 353, startPoint y: 218, endPoint x: 319, endPoint y: 117, distance: 106.3
click at [319, 117] on div "**********" at bounding box center [361, 141] width 90 height 178
copy div "10/10/2025, 5:39:04 PM unable to get call to go through - never heard a ring or…"
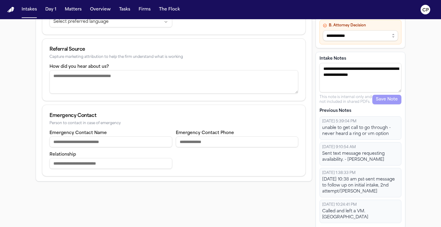
click at [338, 135] on div "10/10/2025, 5:39:04 PM unable to get call to go through - never heard a ring or…" at bounding box center [361, 169] width 82 height 107
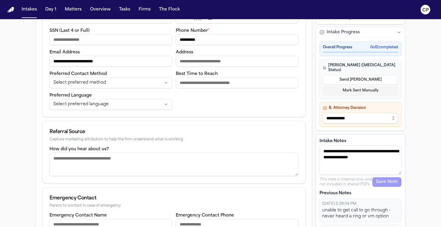
scroll to position [0, 0]
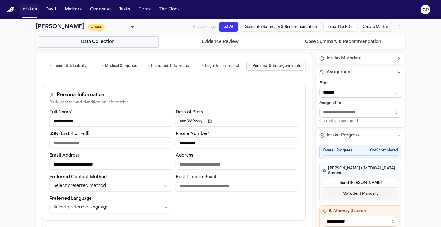
click at [30, 11] on button "Intakes" at bounding box center [29, 9] width 20 height 11
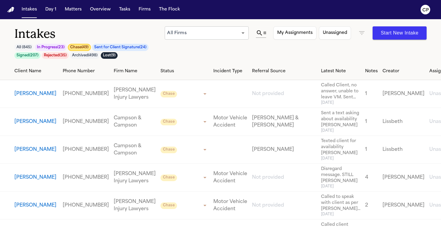
click at [74, 50] on button "Chase ( 49 )" at bounding box center [79, 47] width 23 height 7
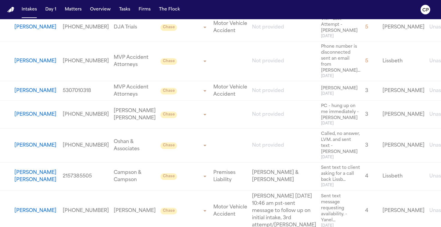
scroll to position [744, 0]
